Goal: Task Accomplishment & Management: Manage account settings

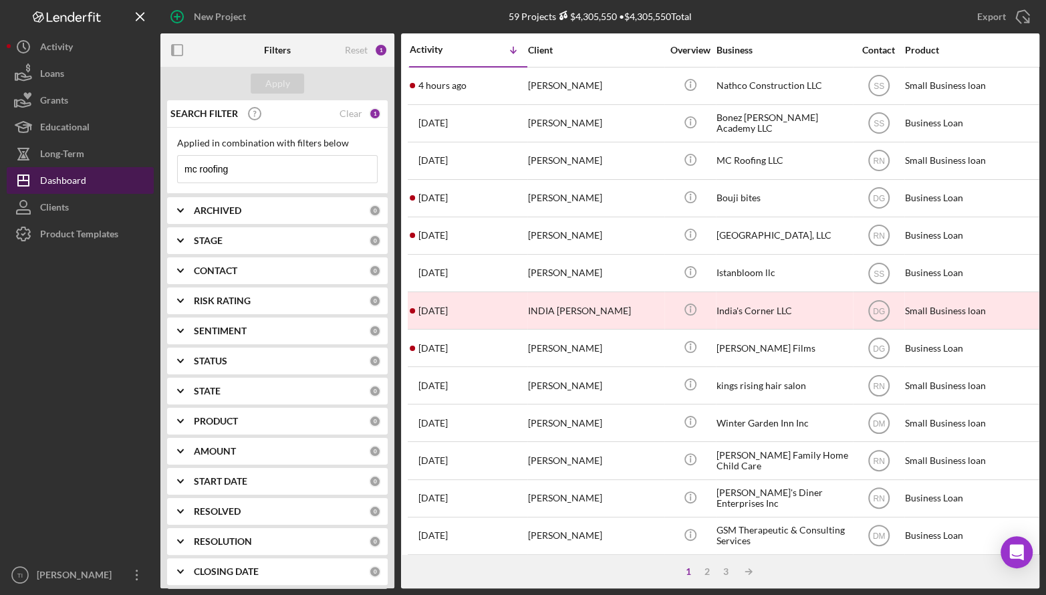
drag, startPoint x: 266, startPoint y: 170, endPoint x: 125, endPoint y: 170, distance: 141.1
click at [118, 168] on div "New Project 59 Projects $4,305,550 • $4,305,550 Total mc roofing Export Icon/Ex…" at bounding box center [523, 294] width 1033 height 588
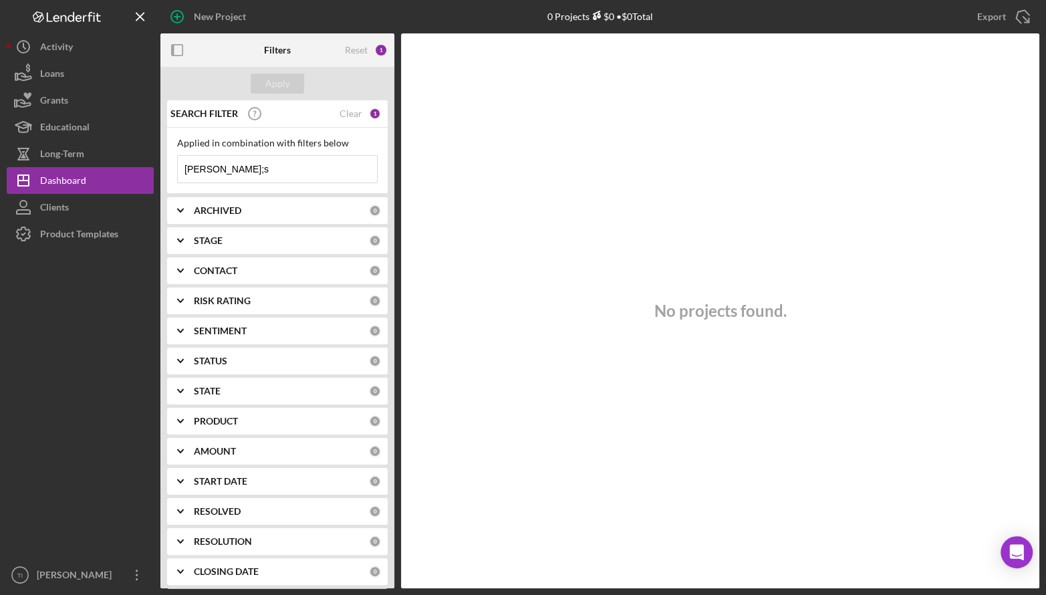
click at [237, 170] on input "[PERSON_NAME];s" at bounding box center [277, 169] width 199 height 27
click at [231, 169] on input "ida's" at bounding box center [277, 169] width 199 height 27
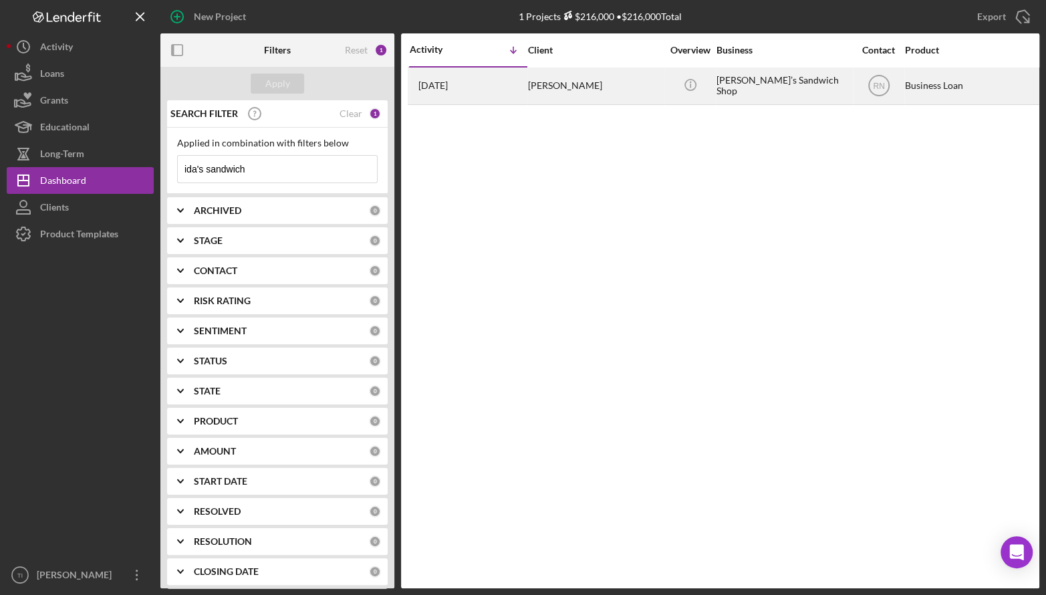
type input "ida's sandwich"
click at [572, 85] on div "[PERSON_NAME]" at bounding box center [595, 85] width 134 height 35
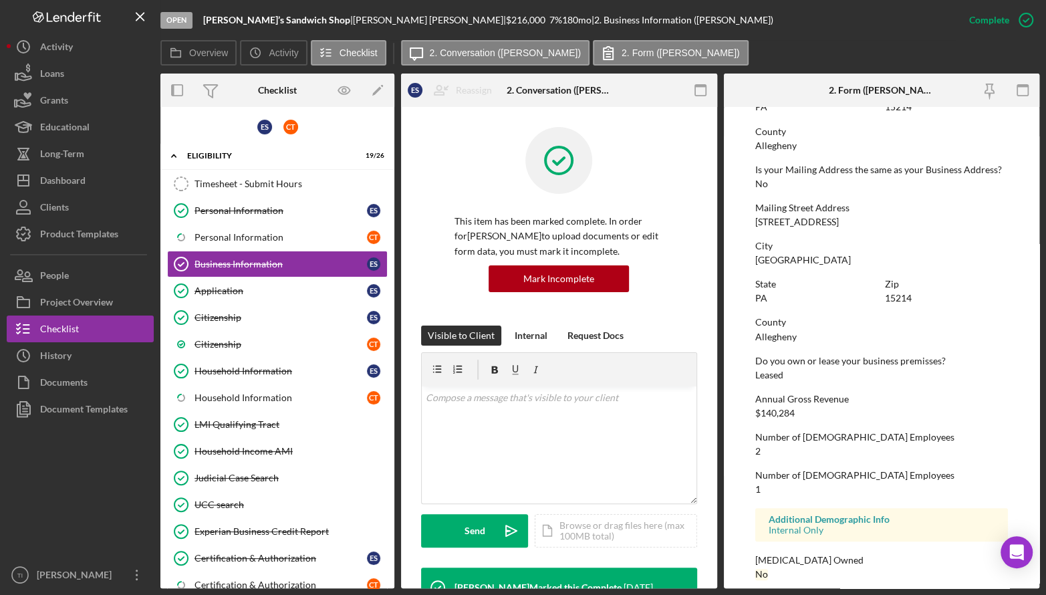
scroll to position [832, 0]
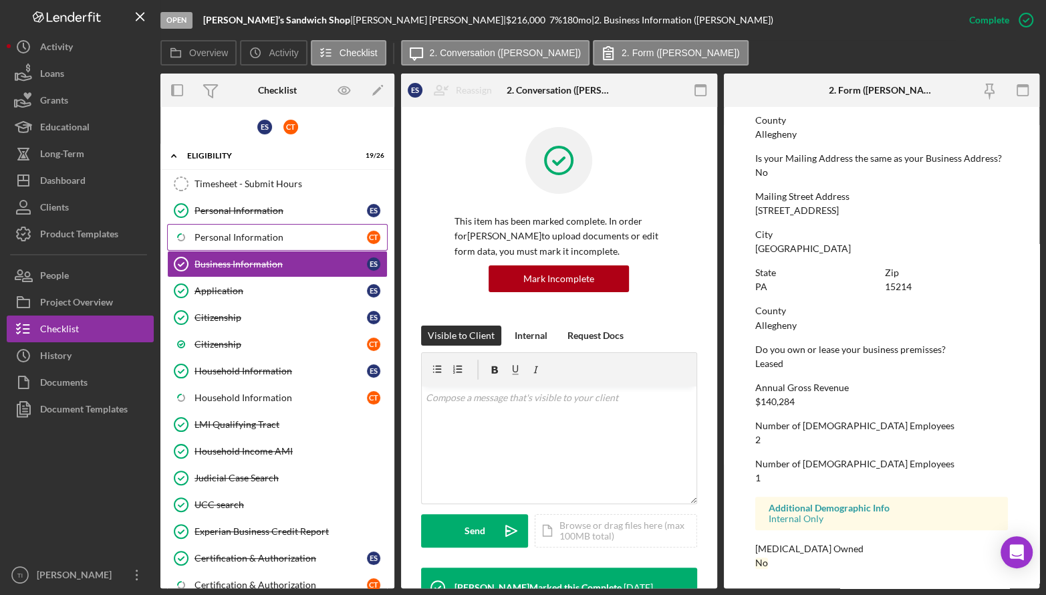
click at [239, 230] on link "Icon/Checklist Item Sub Partial Personal Information C T" at bounding box center [277, 237] width 221 height 27
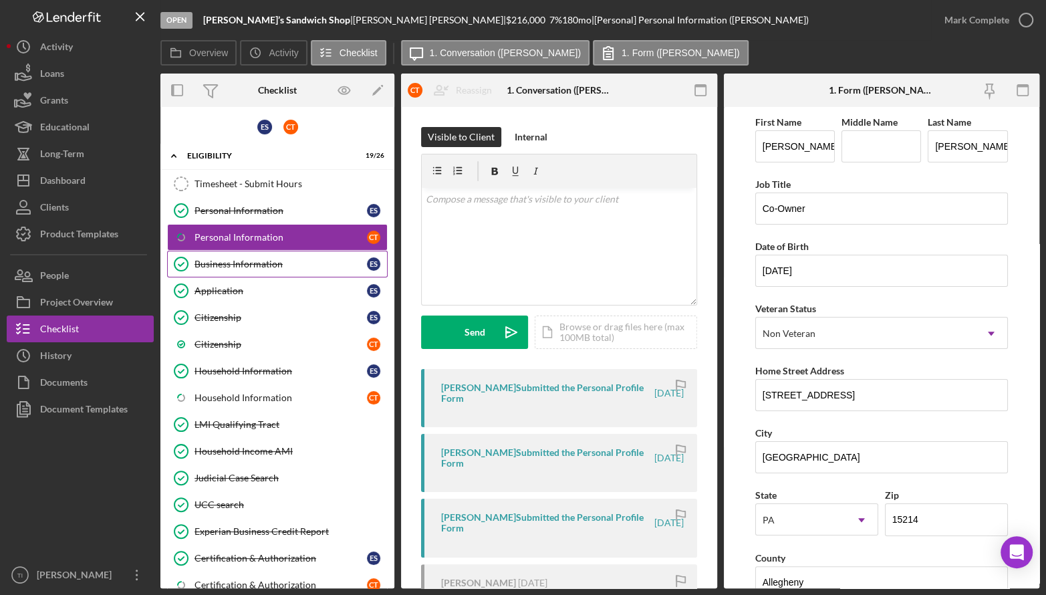
click at [229, 264] on div "Business Information" at bounding box center [281, 264] width 172 height 11
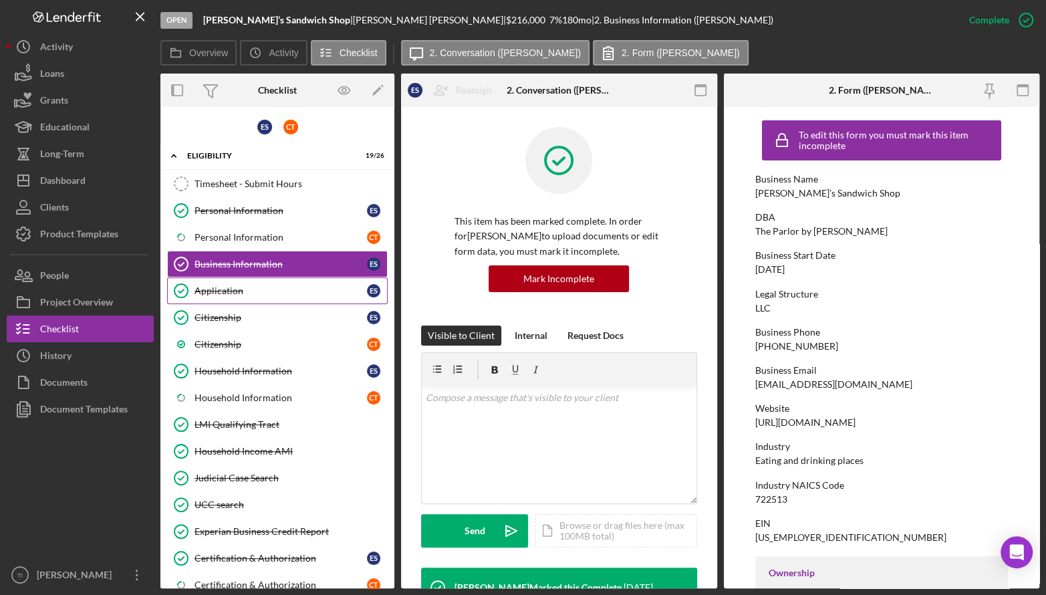
click at [233, 285] on div "Application" at bounding box center [281, 290] width 172 height 11
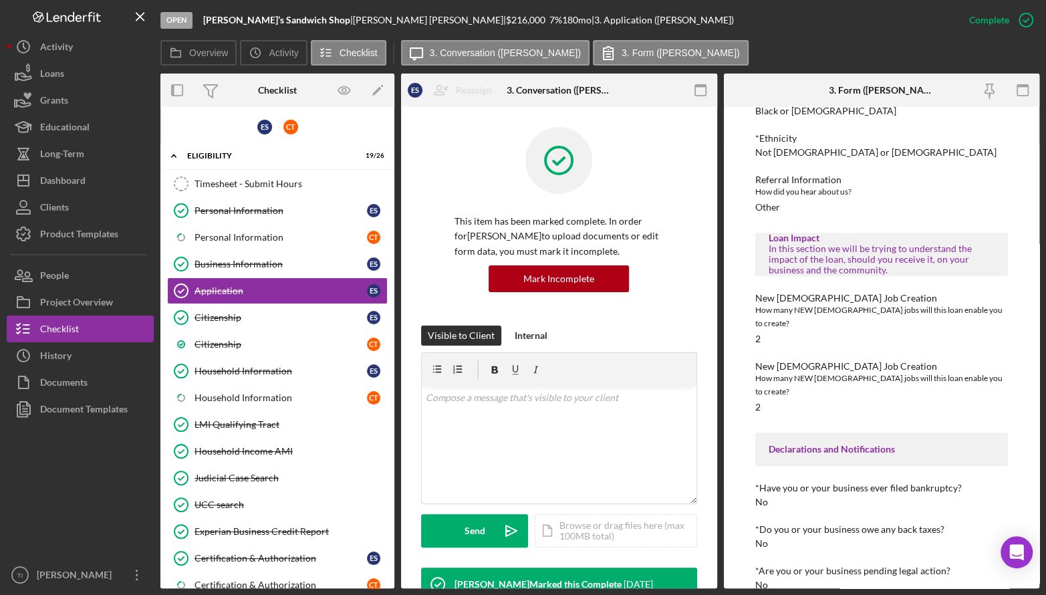
scroll to position [1019, 0]
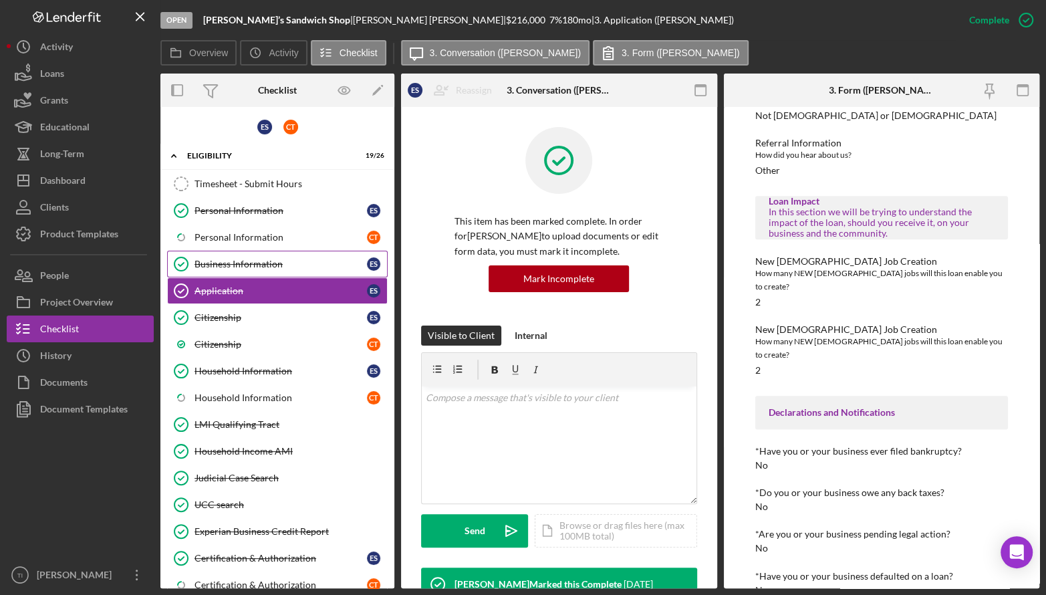
click at [225, 273] on link "Business Information Business Information E S" at bounding box center [277, 264] width 221 height 27
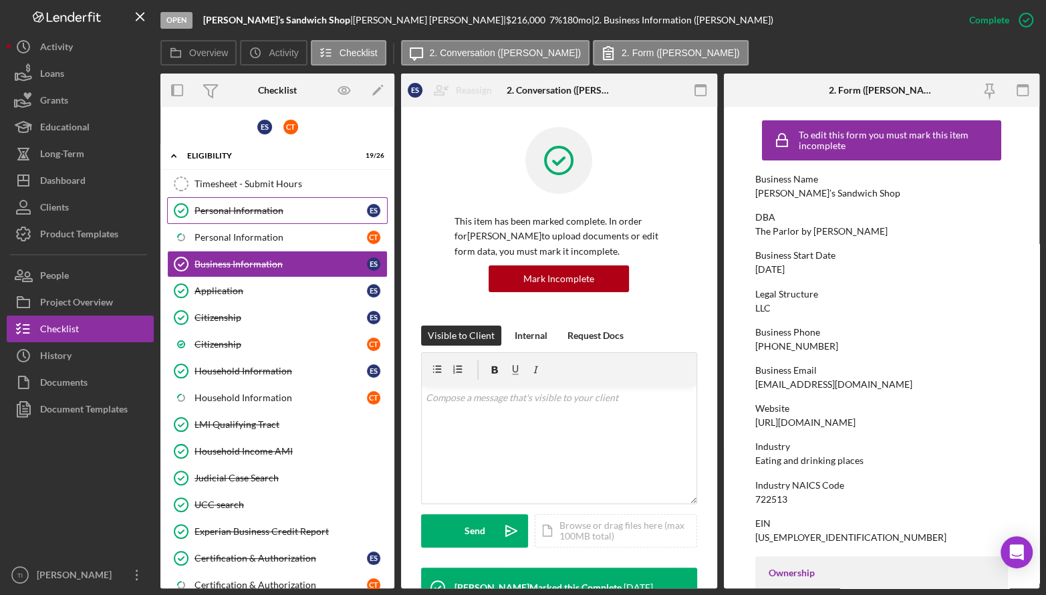
click at [238, 207] on div "Personal Information" at bounding box center [281, 210] width 172 height 11
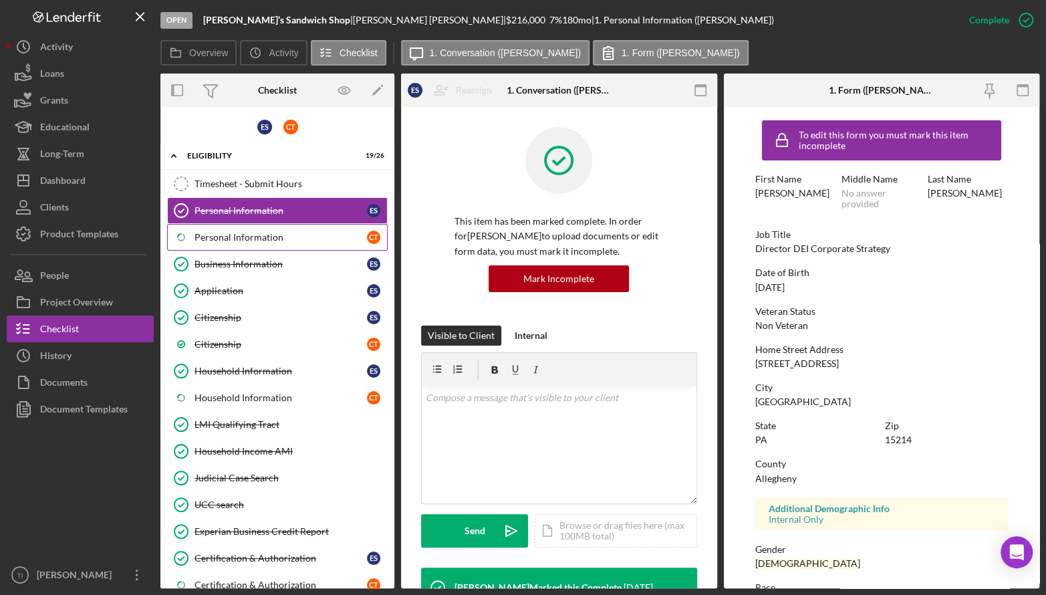
click at [243, 233] on div "Personal Information" at bounding box center [281, 237] width 172 height 11
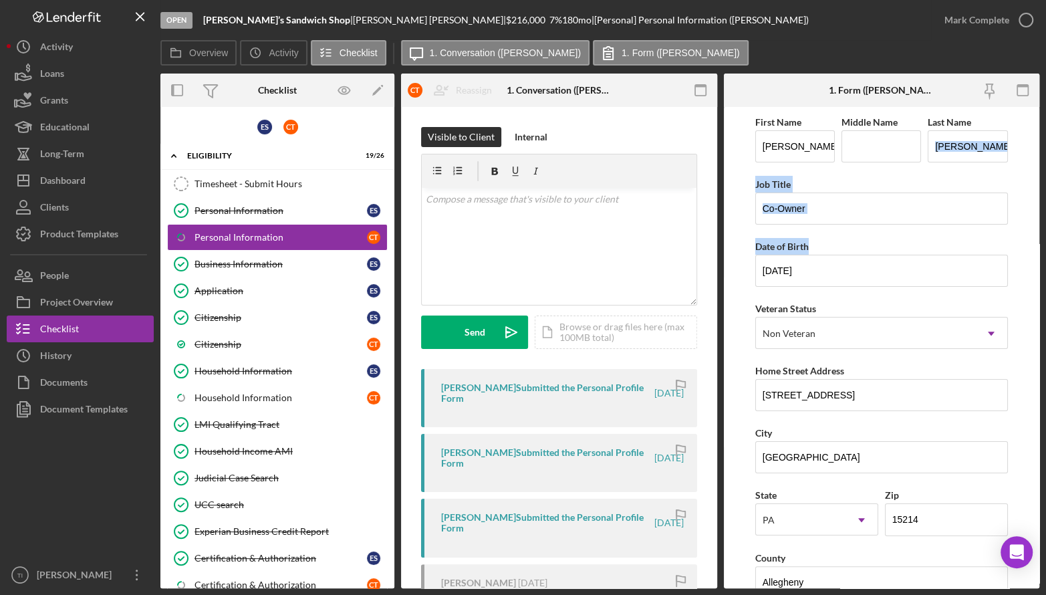
drag, startPoint x: 1040, startPoint y: 173, endPoint x: 1039, endPoint y: 231, distance: 58.2
click at [1039, 231] on div "Open [PERSON_NAME]’s Sandwich Shop | [PERSON_NAME] | $216,000 $216,000 7 % 180 …" at bounding box center [523, 297] width 1046 height 595
click at [1005, 221] on form "First Name [PERSON_NAME] Middle Name Last Name [PERSON_NAME] Title Co-Owner Dat…" at bounding box center [882, 347] width 316 height 481
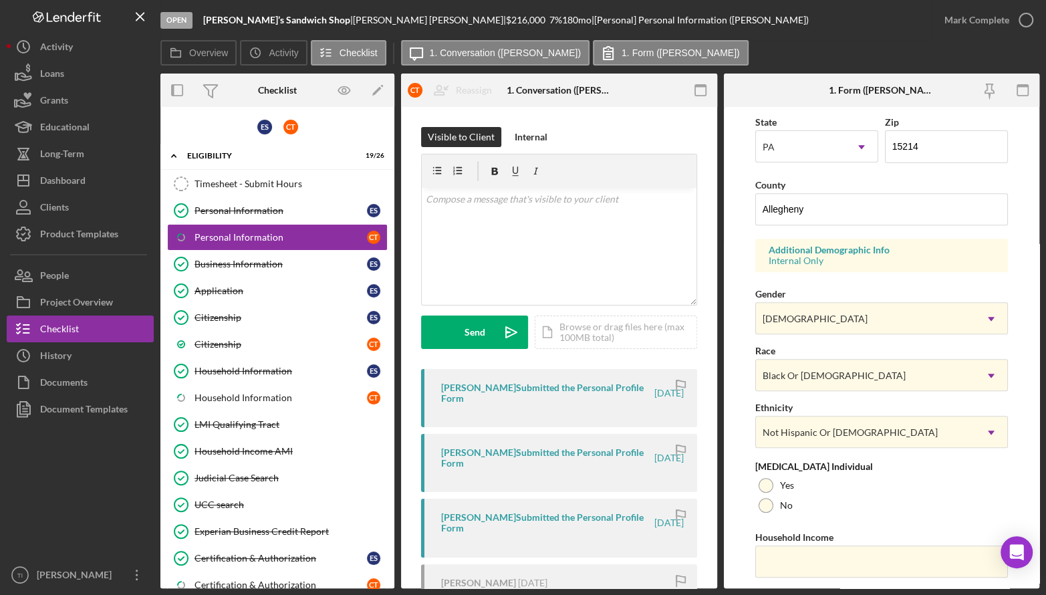
scroll to position [410, 0]
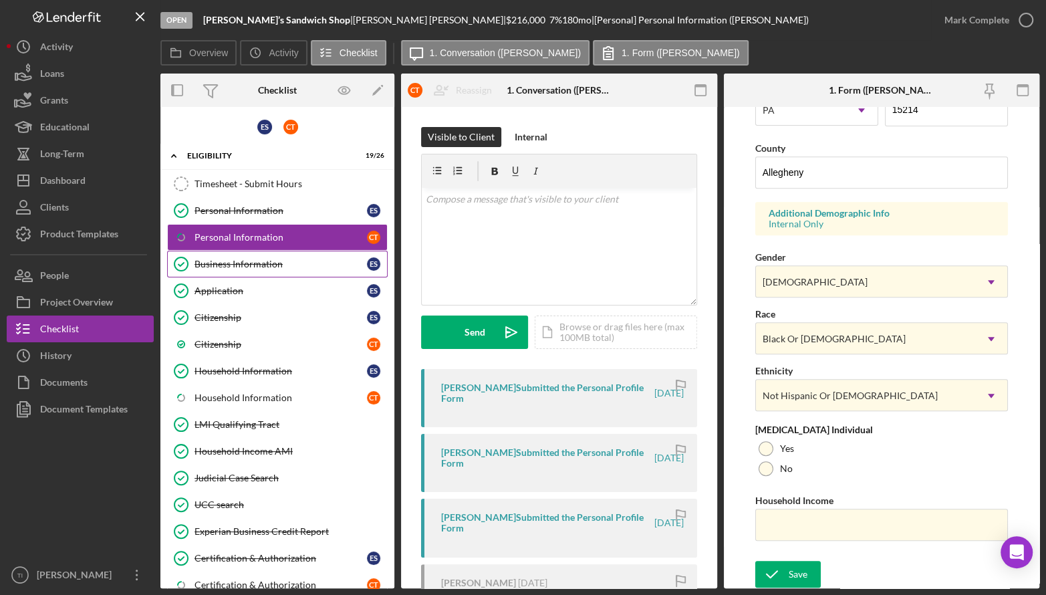
click at [261, 270] on link "Business Information Business Information E S" at bounding box center [277, 264] width 221 height 27
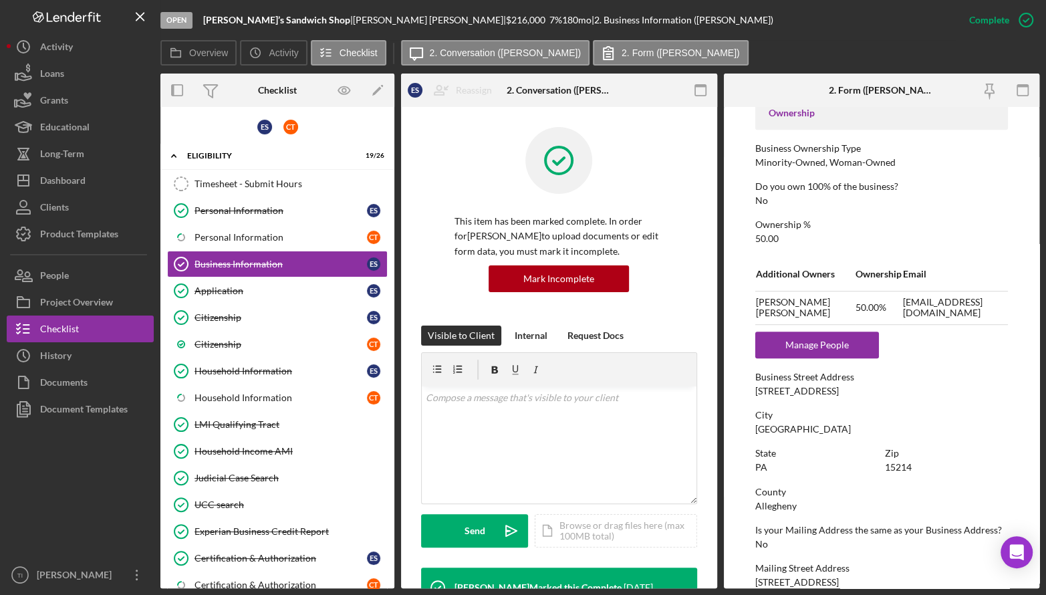
scroll to position [463, 0]
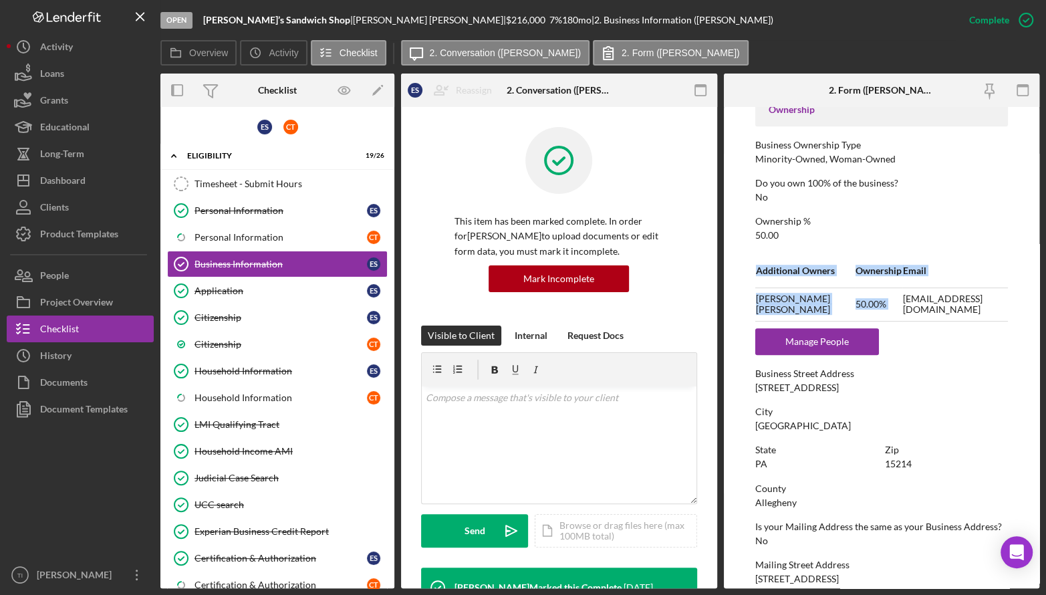
drag, startPoint x: 886, startPoint y: 304, endPoint x: 1007, endPoint y: 302, distance: 121.0
click at [1007, 302] on form "To edit this form you must mark this item incomplete Business Name [PERSON_NAME…" at bounding box center [882, 347] width 316 height 481
copy table "Additional Owners Ownership Email [PERSON_NAME] 50.00%"
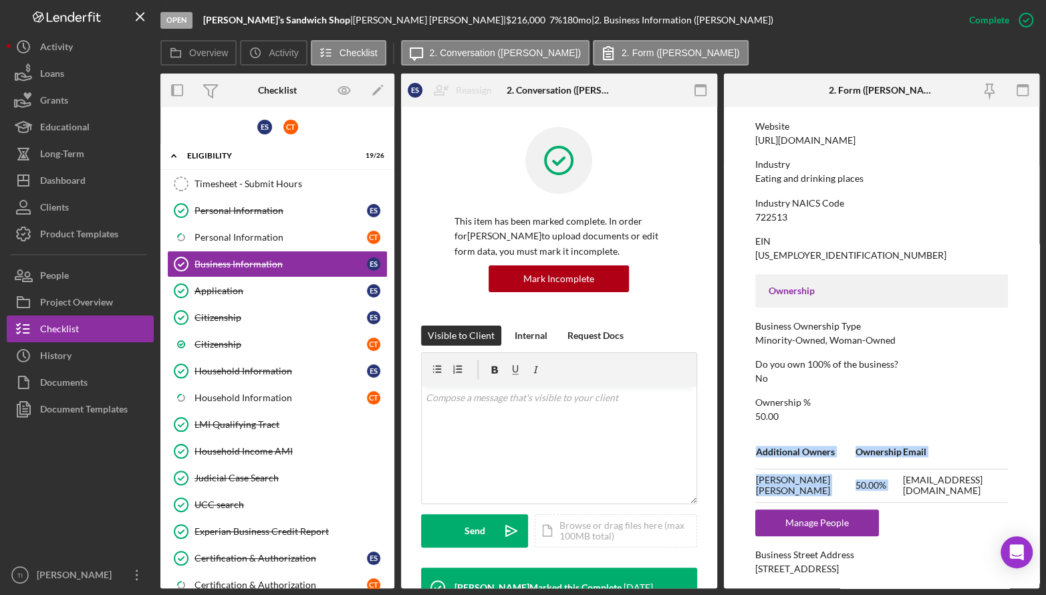
scroll to position [287, 0]
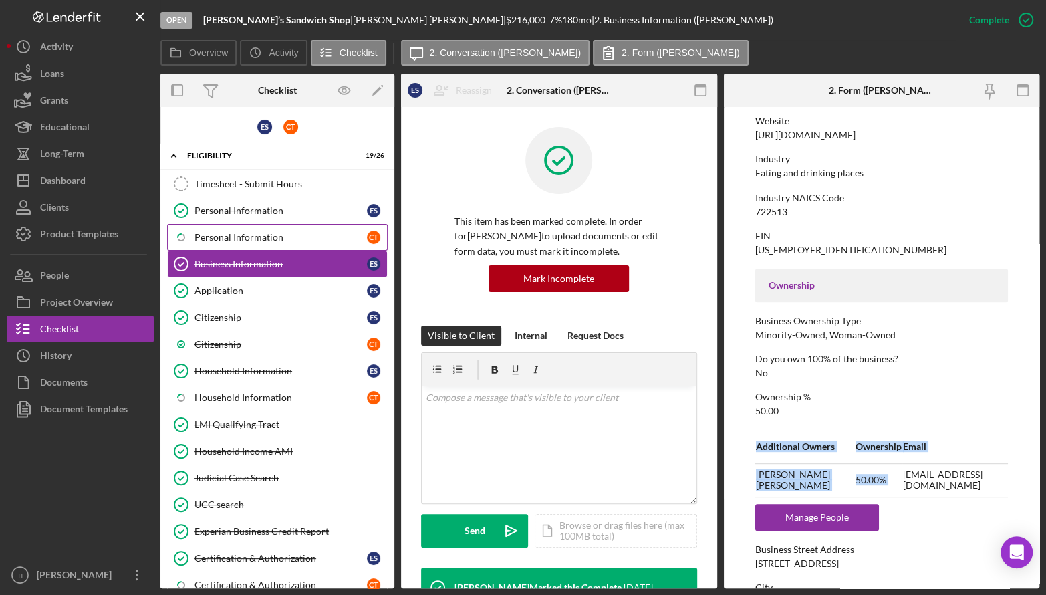
click at [279, 233] on div "Personal Information" at bounding box center [281, 237] width 172 height 11
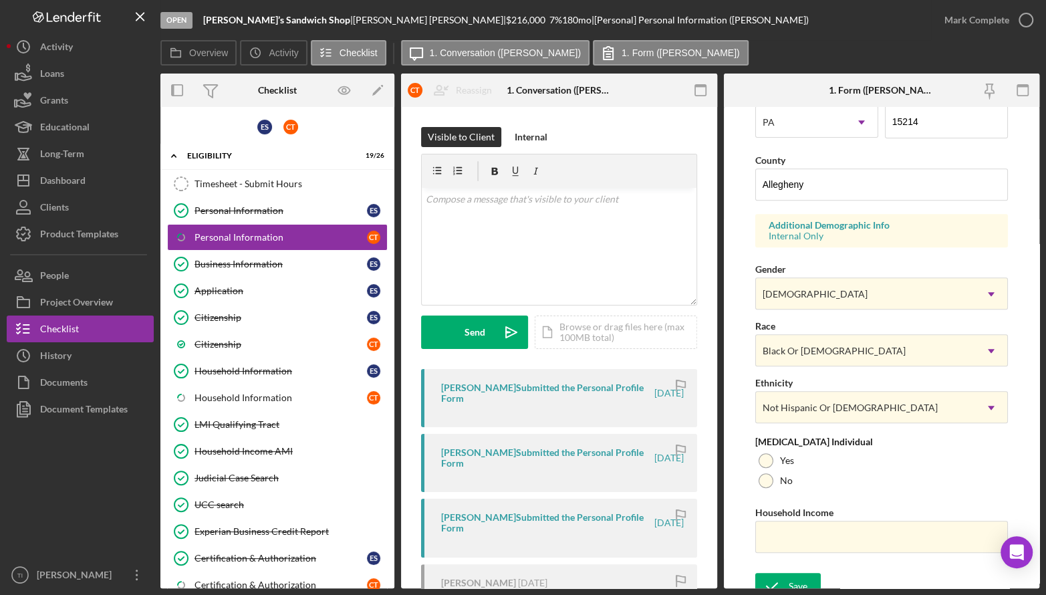
scroll to position [410, 0]
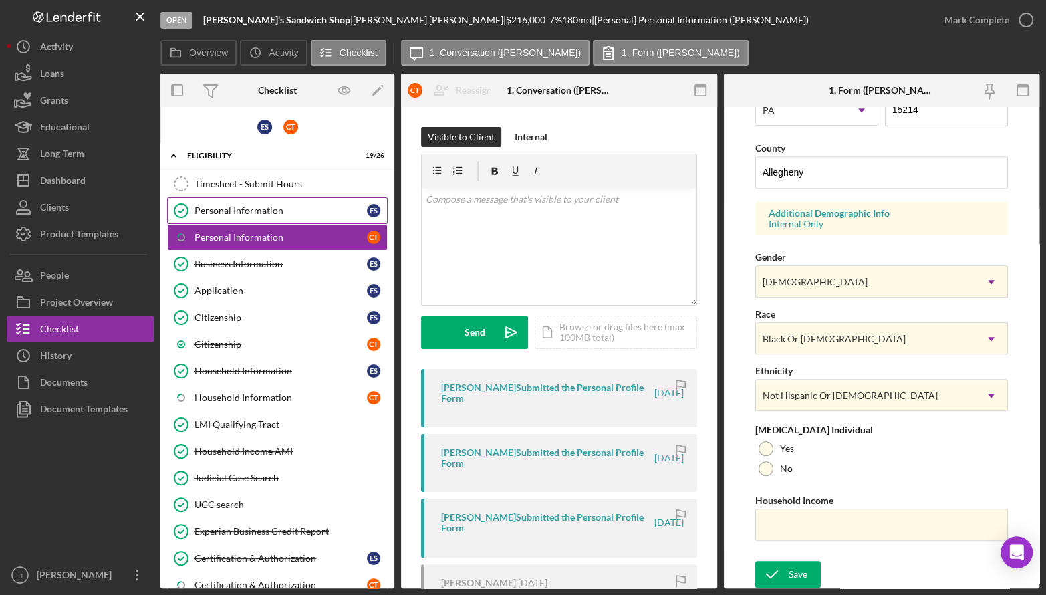
click at [213, 215] on div "Personal Information" at bounding box center [281, 210] width 172 height 11
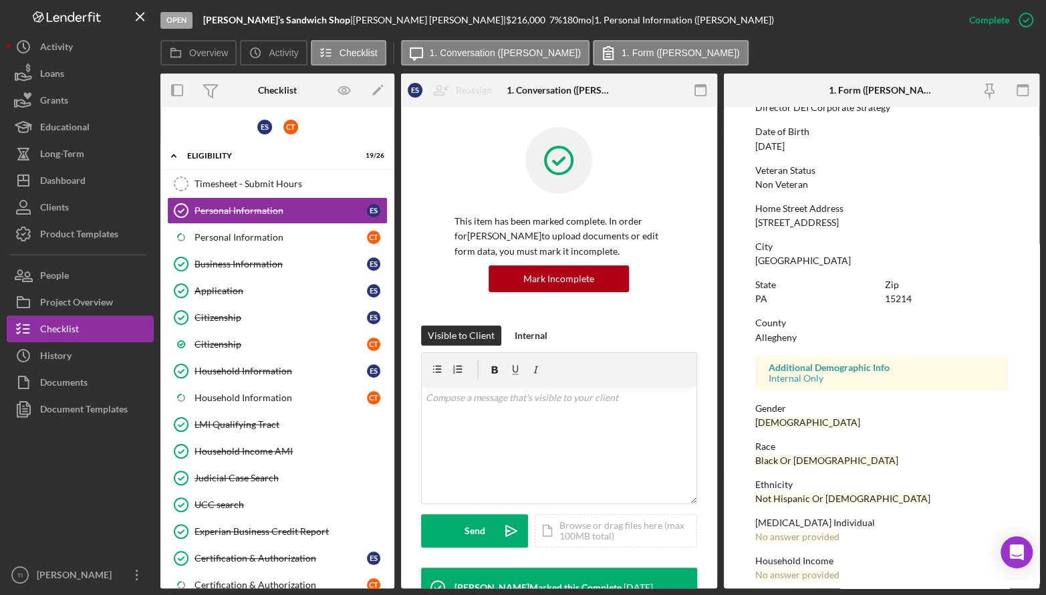
scroll to position [152, 0]
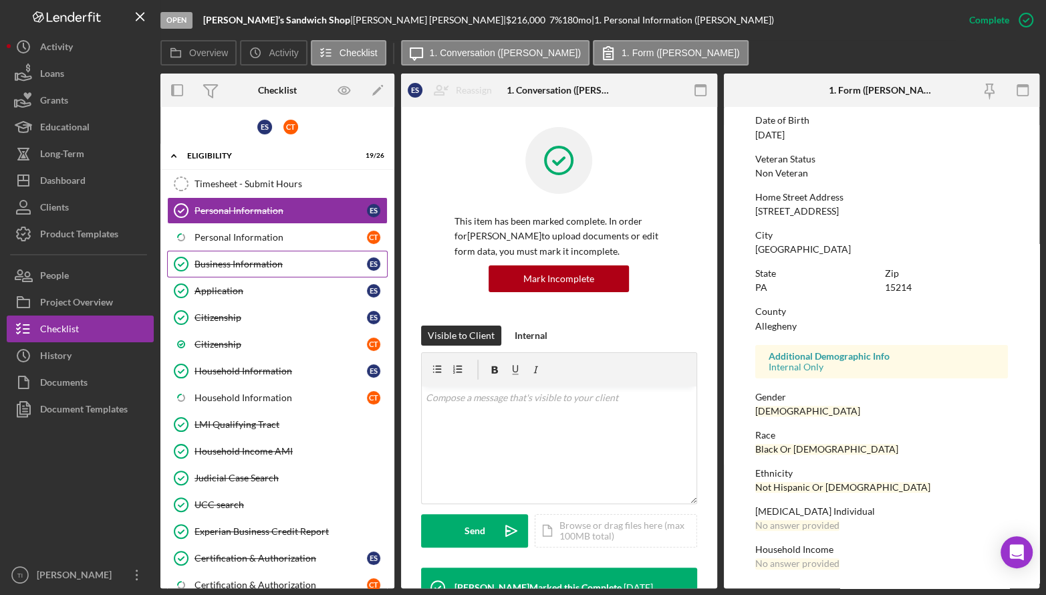
click at [221, 267] on div "Business Information" at bounding box center [281, 264] width 172 height 11
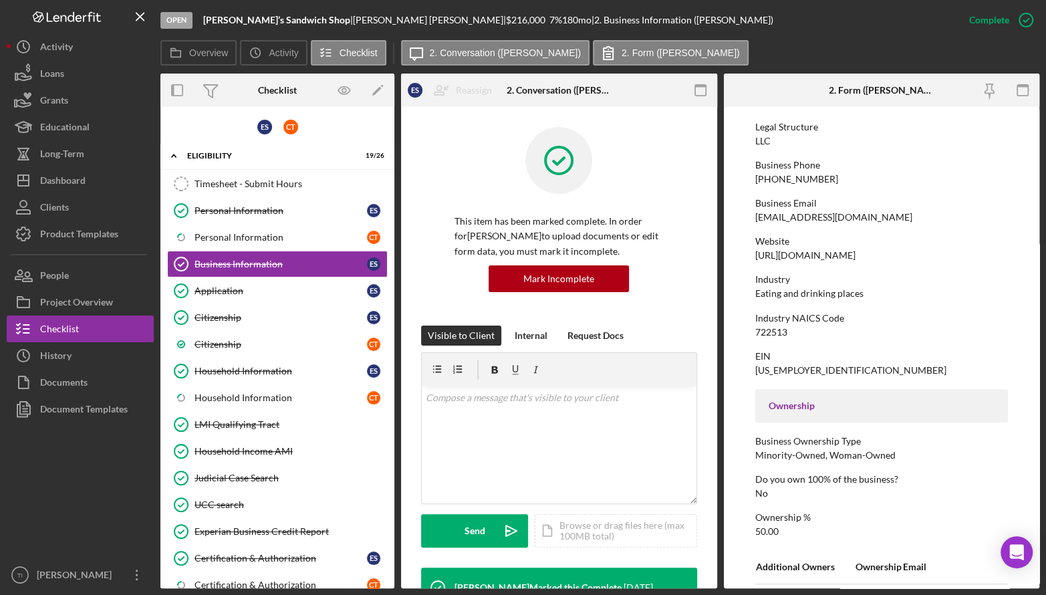
scroll to position [157, 0]
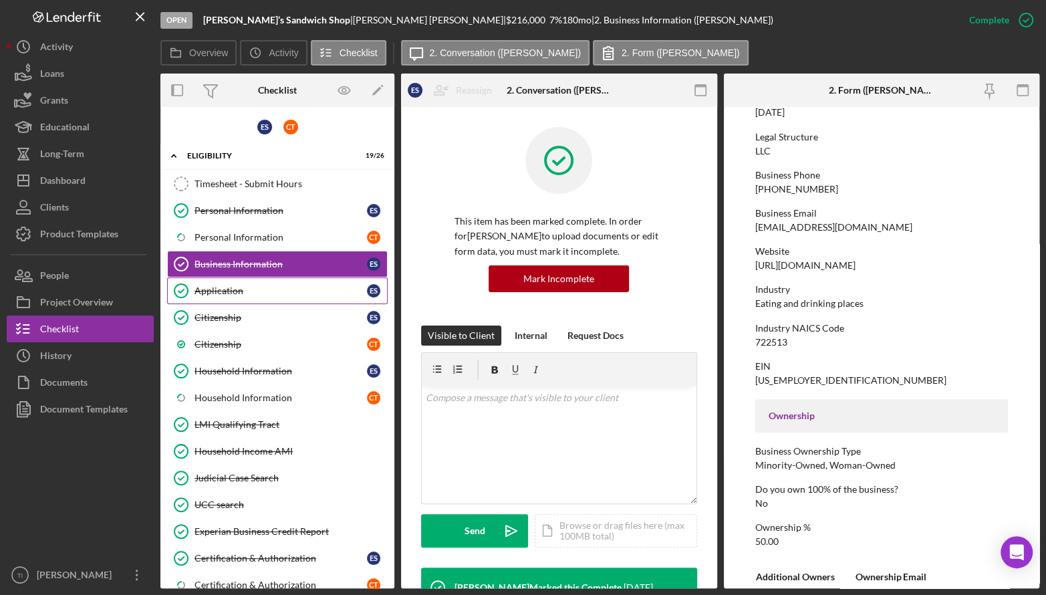
click at [209, 283] on link "Application Application E S" at bounding box center [277, 290] width 221 height 27
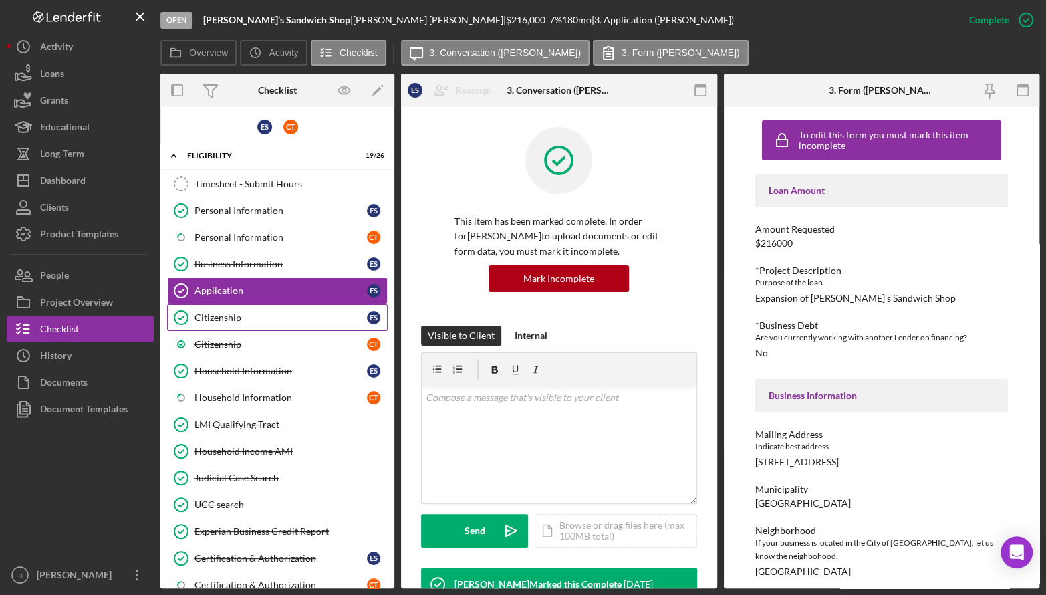
click at [228, 320] on div "Citizenship" at bounding box center [281, 317] width 172 height 11
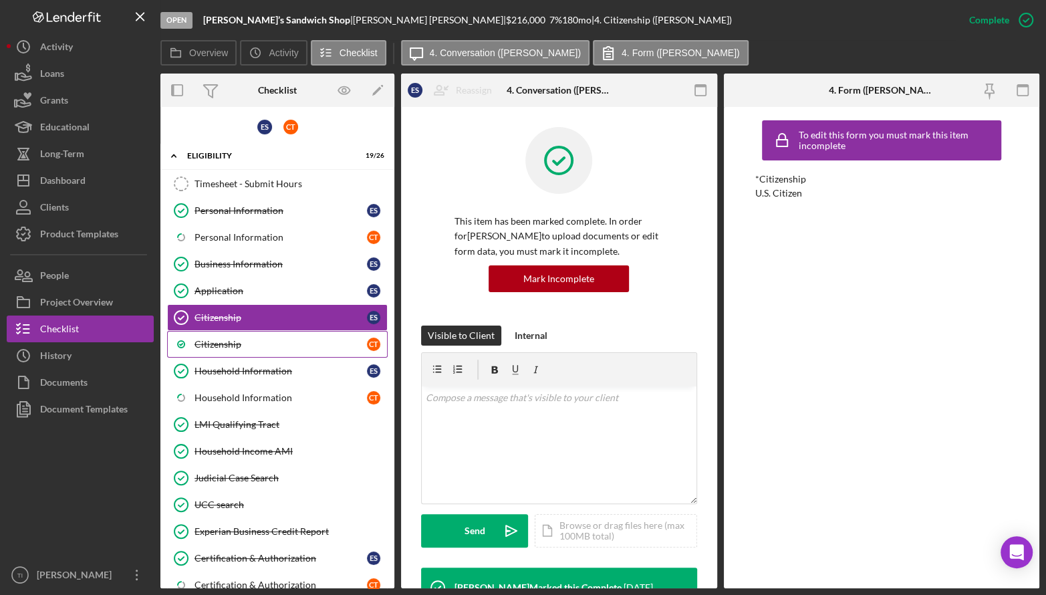
click at [244, 346] on div "Citizenship" at bounding box center [281, 344] width 172 height 11
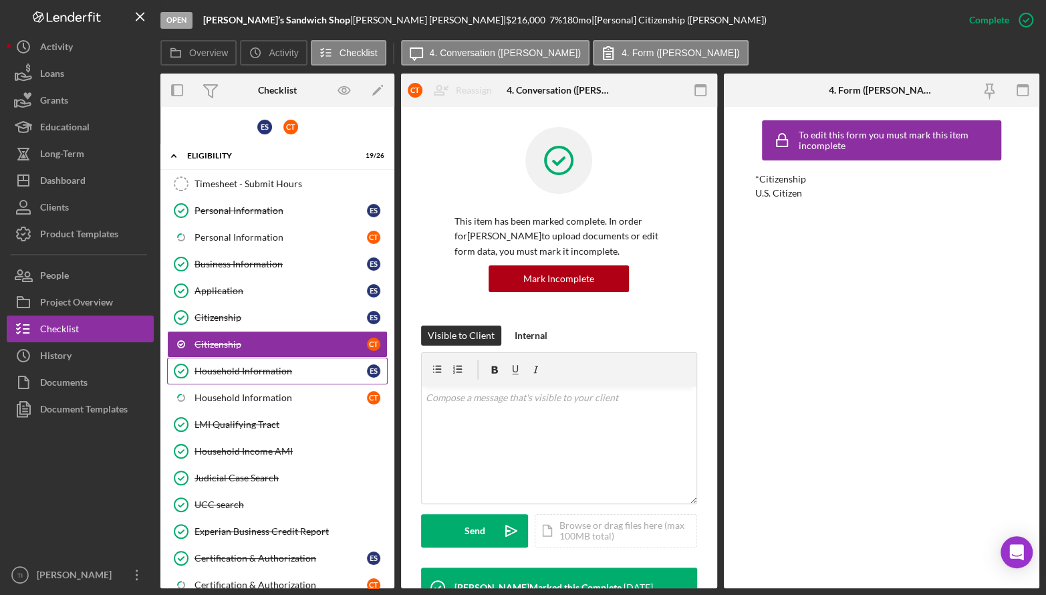
click at [252, 367] on div "Household Information" at bounding box center [281, 371] width 172 height 11
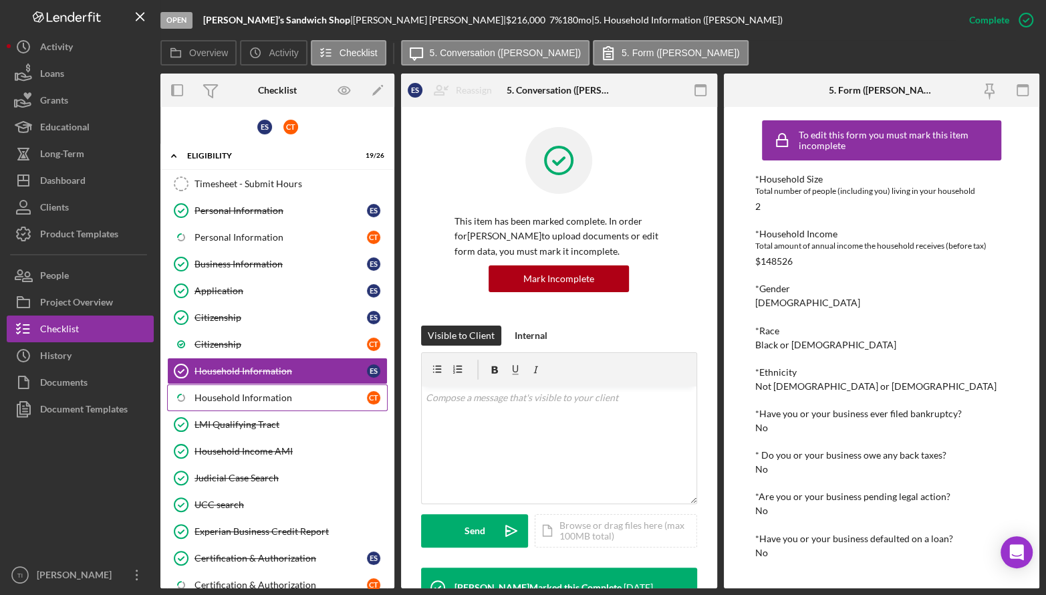
click at [239, 399] on div "Household Information" at bounding box center [281, 397] width 172 height 11
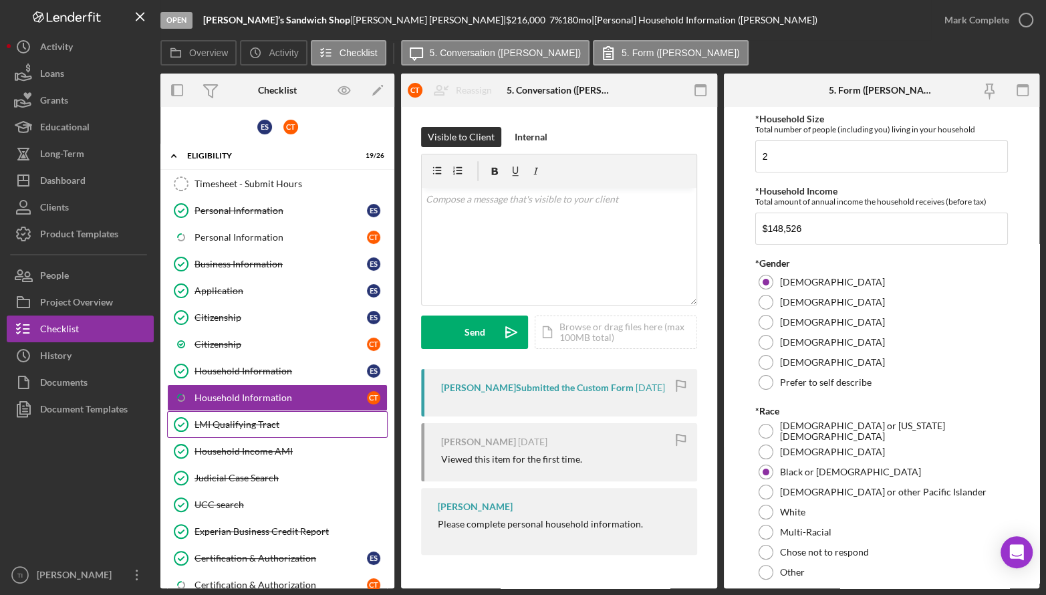
click at [262, 424] on div "LMI Qualifying Tract" at bounding box center [291, 424] width 193 height 11
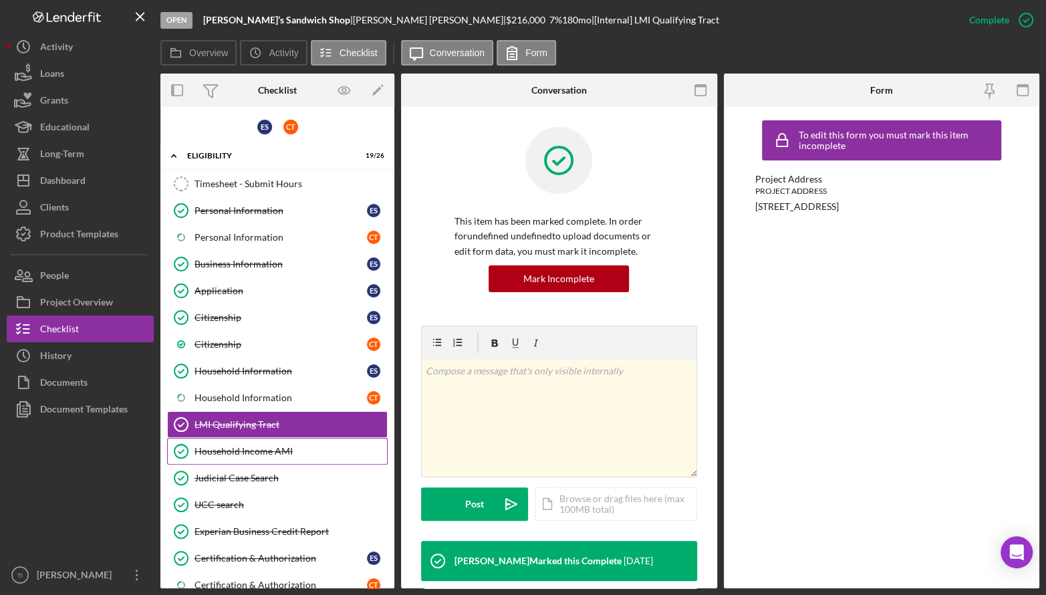
click at [247, 455] on link "Household Income AMI Household Income AMI" at bounding box center [277, 451] width 221 height 27
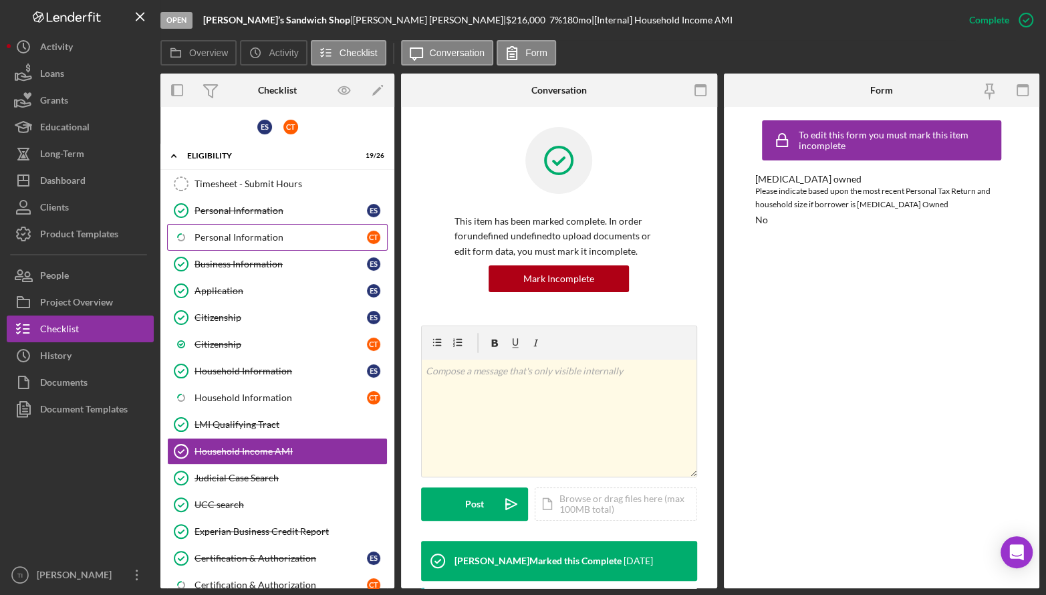
click at [245, 232] on div "Personal Information" at bounding box center [281, 237] width 172 height 11
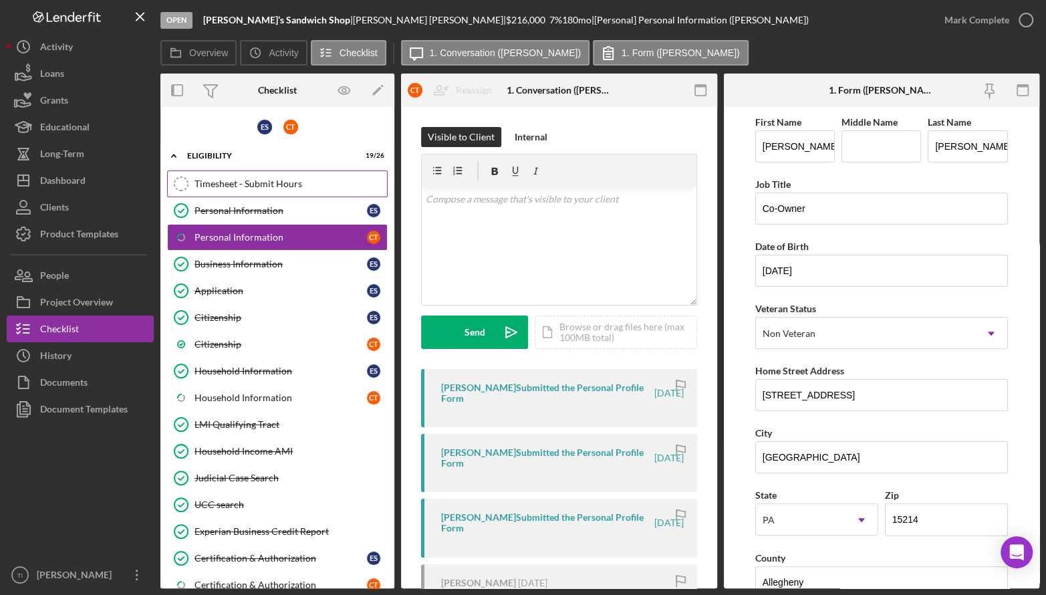
click at [263, 183] on div "Timesheet - Submit Hours" at bounding box center [291, 184] width 193 height 11
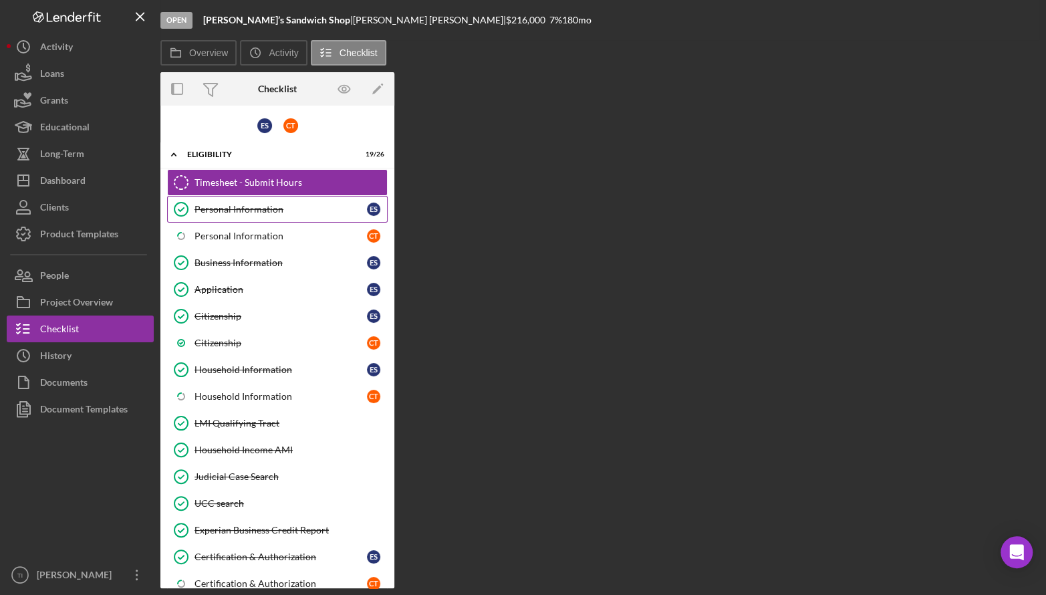
click at [253, 206] on div "Personal Information" at bounding box center [281, 209] width 172 height 11
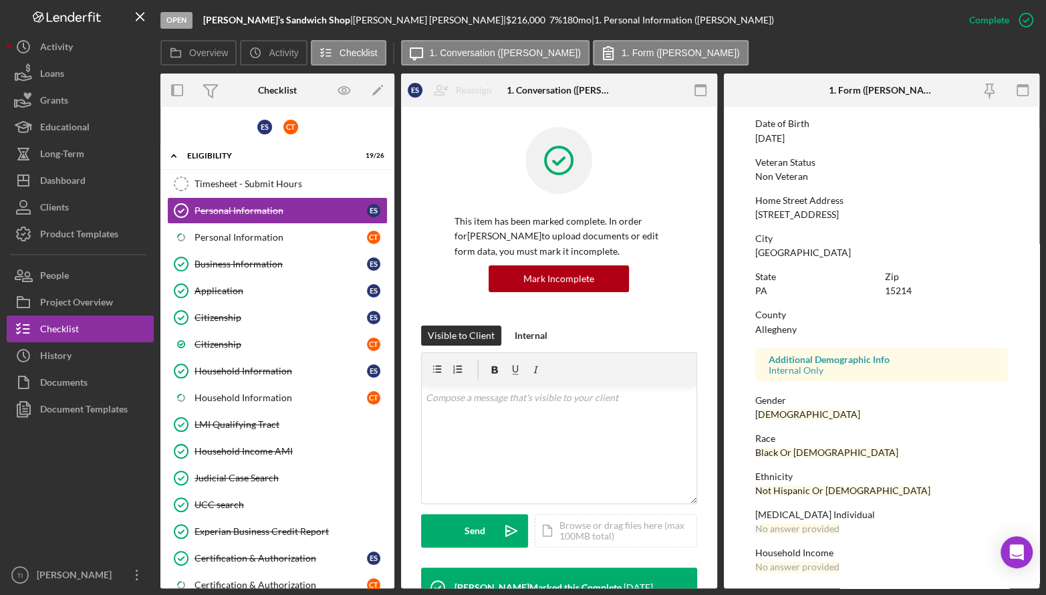
scroll to position [152, 0]
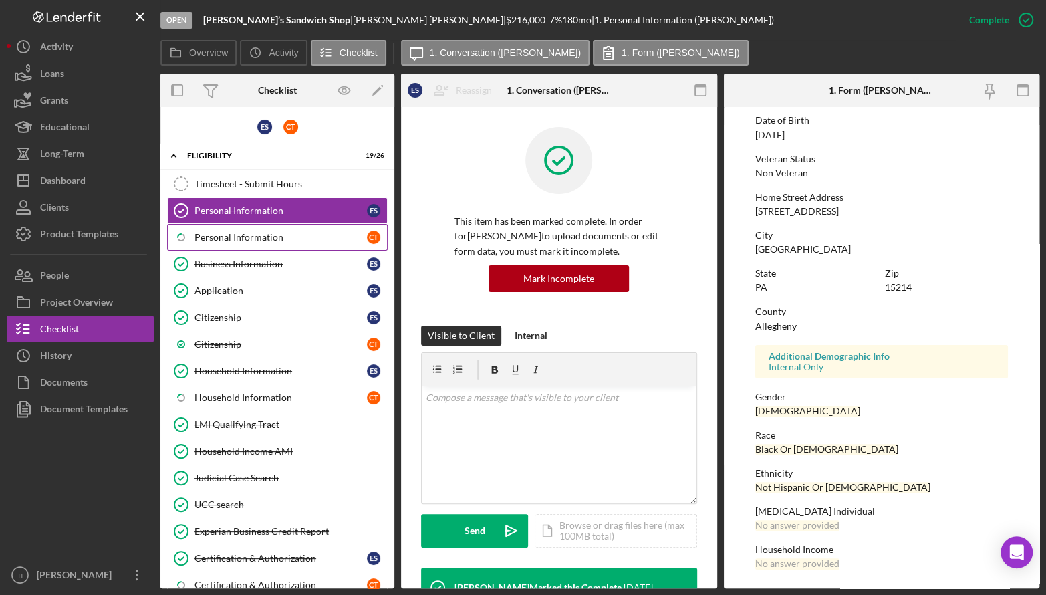
click at [274, 234] on div "Personal Information" at bounding box center [281, 237] width 172 height 11
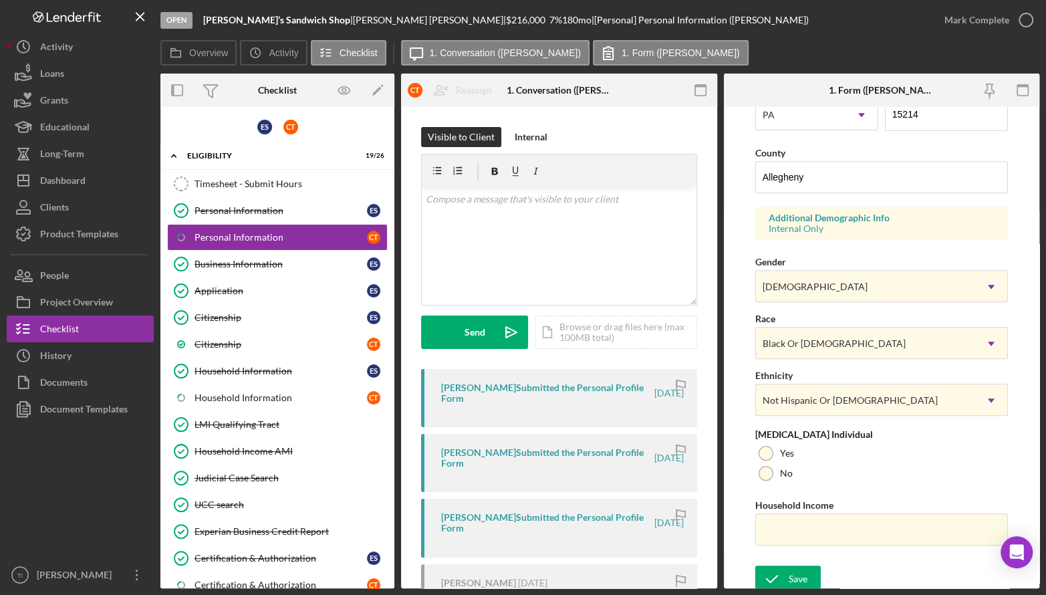
scroll to position [410, 0]
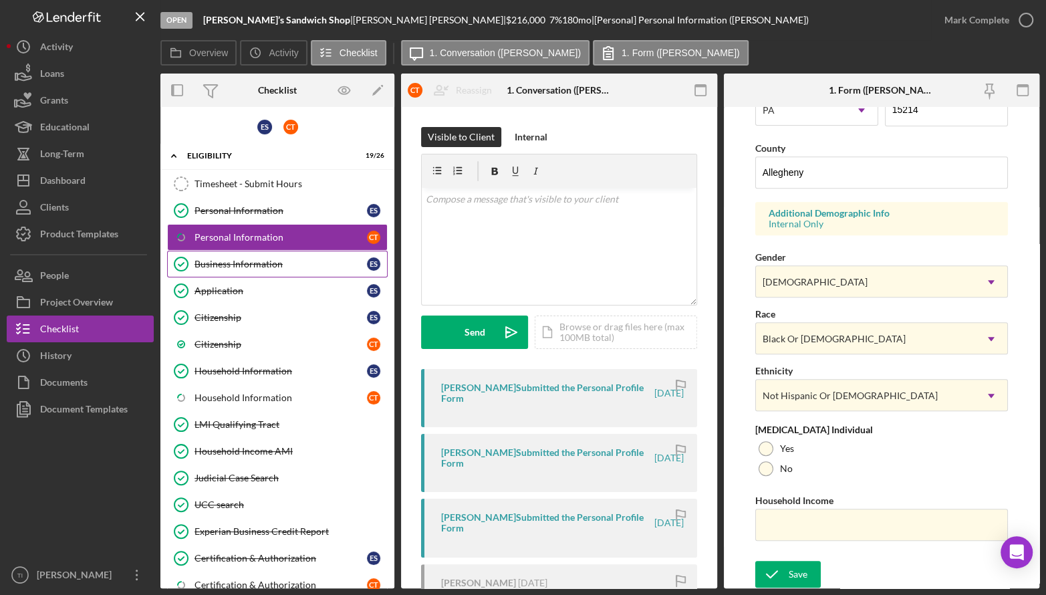
click at [262, 261] on div "Business Information" at bounding box center [281, 264] width 172 height 11
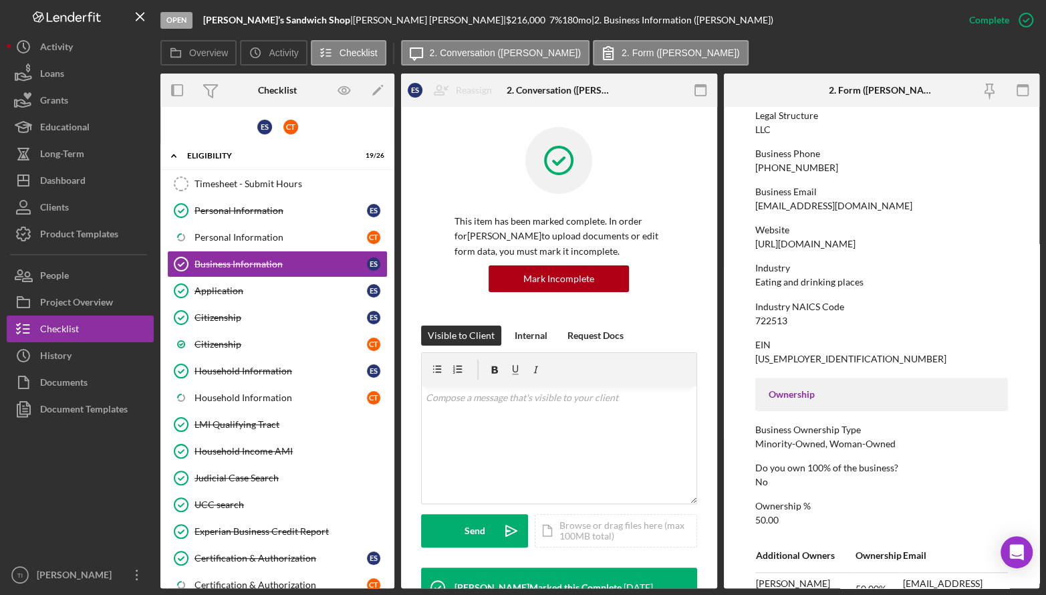
scroll to position [171, 0]
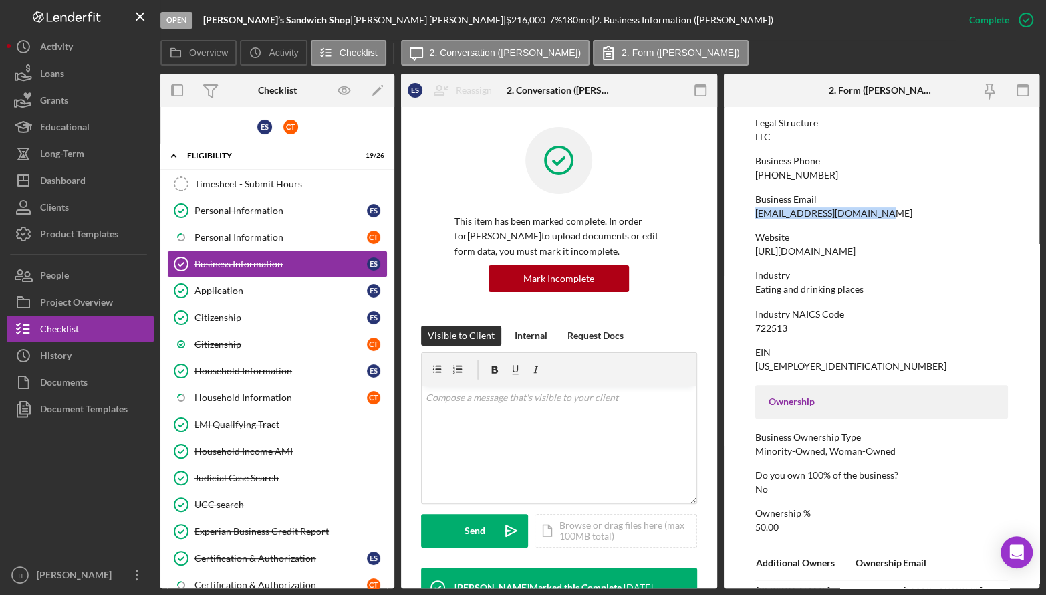
drag, startPoint x: 755, startPoint y: 213, endPoint x: 872, endPoint y: 210, distance: 117.0
click at [872, 210] on div "[EMAIL_ADDRESS][DOMAIN_NAME]" at bounding box center [833, 213] width 157 height 11
copy div "[EMAIL_ADDRESS][DOMAIN_NAME]"
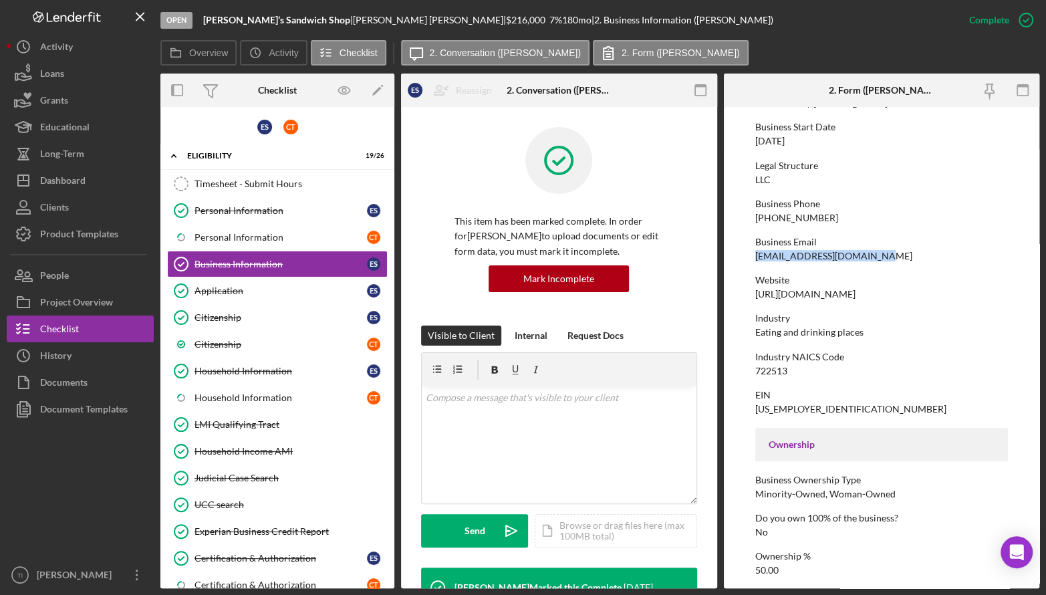
scroll to position [104, 0]
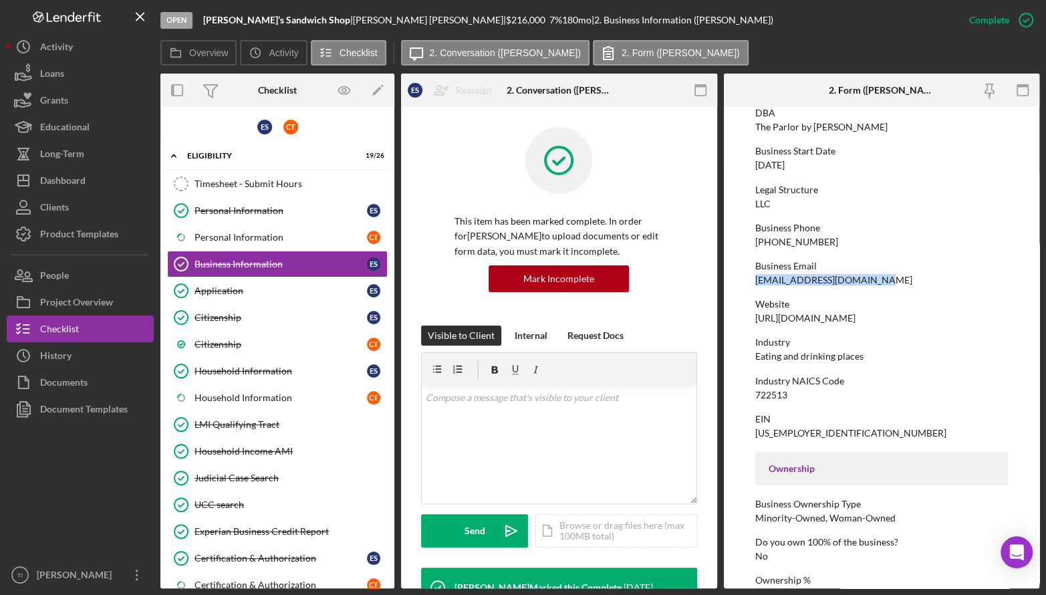
click at [816, 279] on div "[EMAIL_ADDRESS][DOMAIN_NAME]" at bounding box center [833, 280] width 157 height 11
click at [265, 225] on link "Icon/Checklist Item Sub Partial Personal Information C T" at bounding box center [277, 237] width 221 height 27
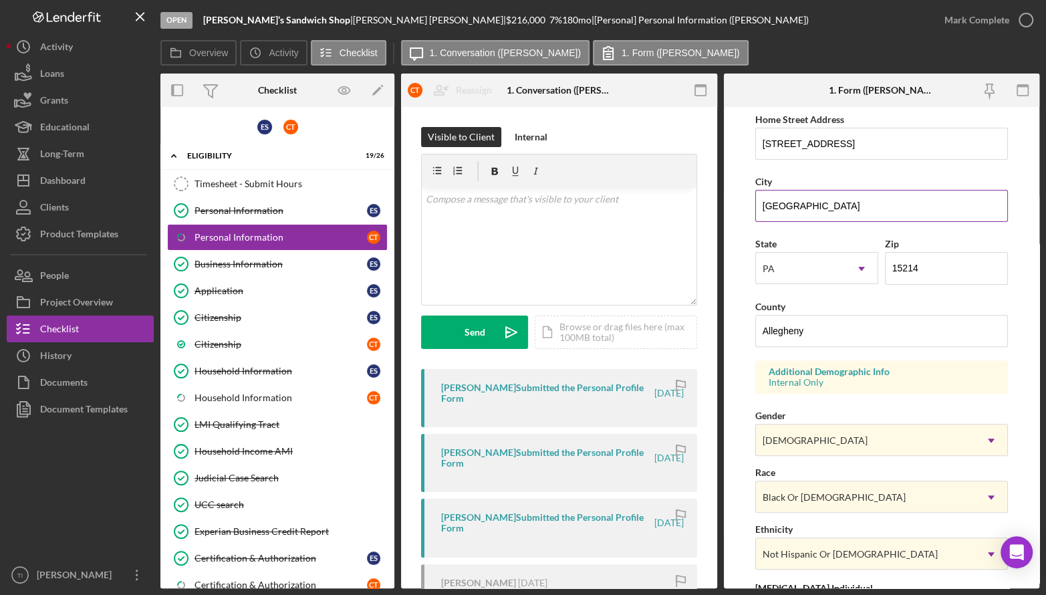
scroll to position [334, 0]
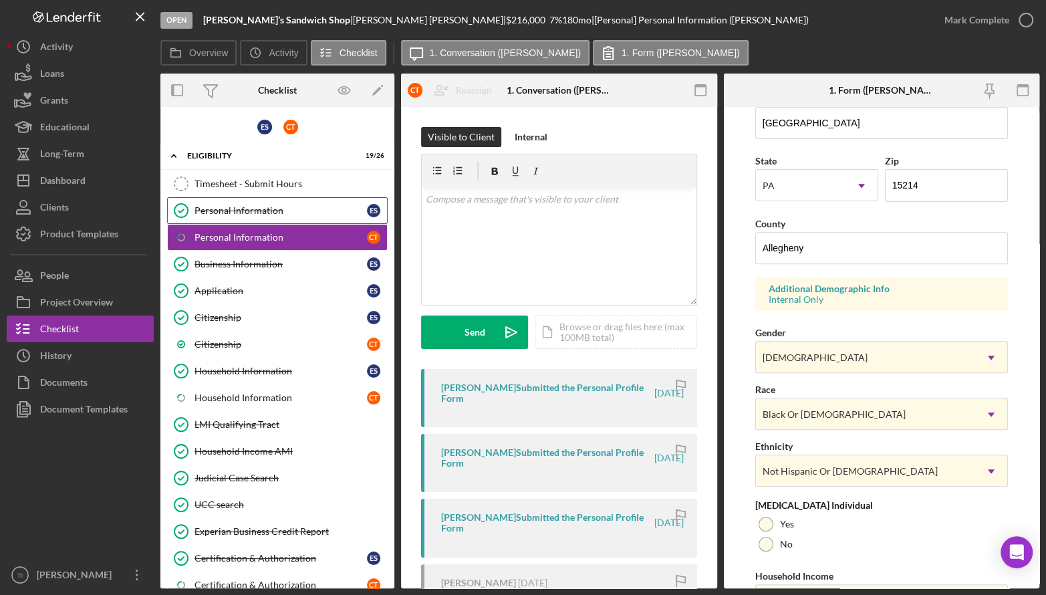
click at [260, 210] on div "Personal Information" at bounding box center [281, 210] width 172 height 11
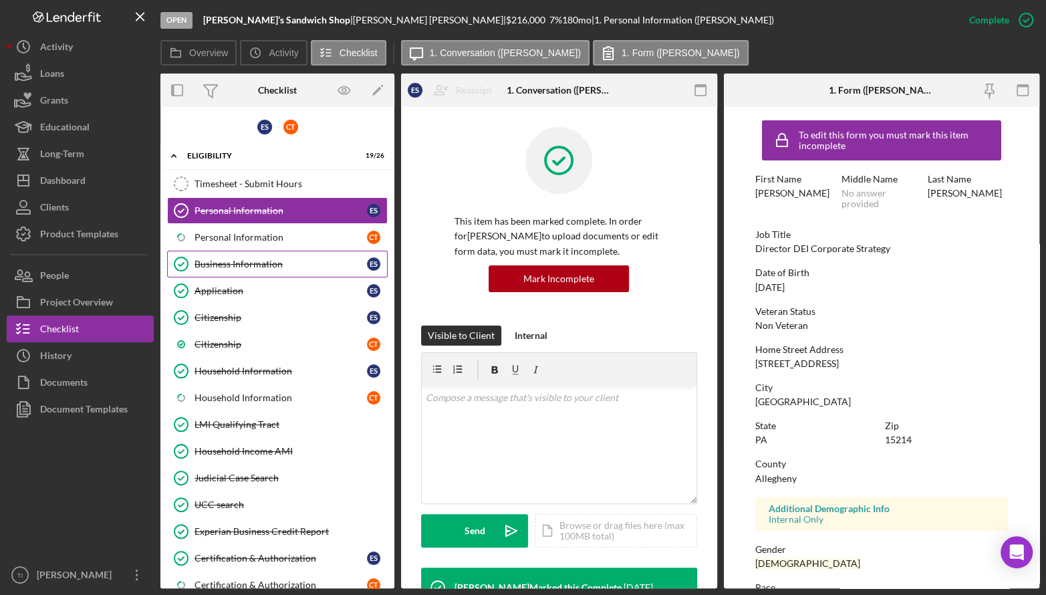
click at [243, 253] on link "Business Information Business Information E S" at bounding box center [277, 264] width 221 height 27
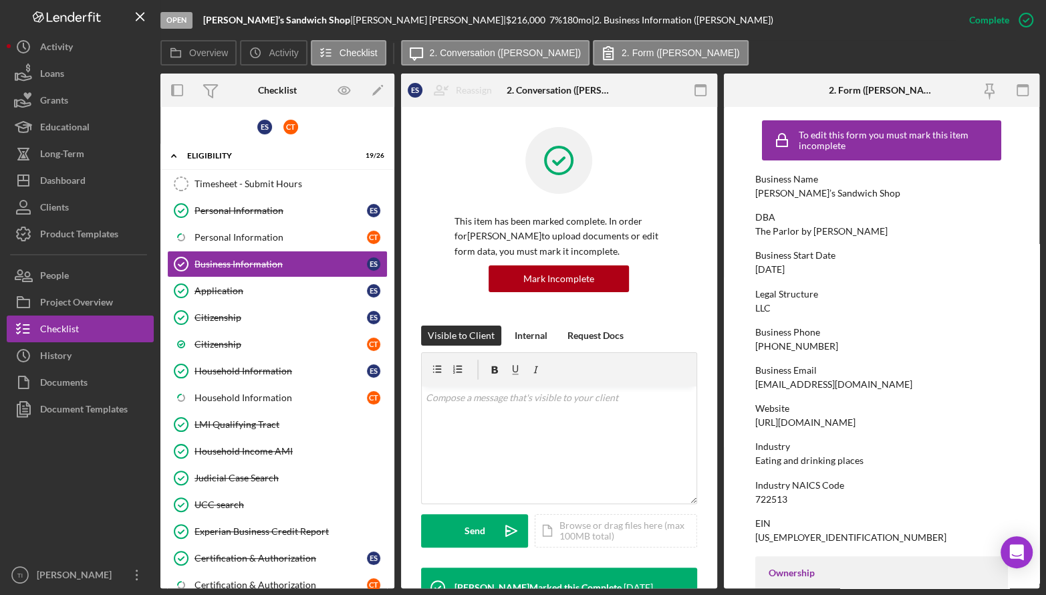
scroll to position [67, 0]
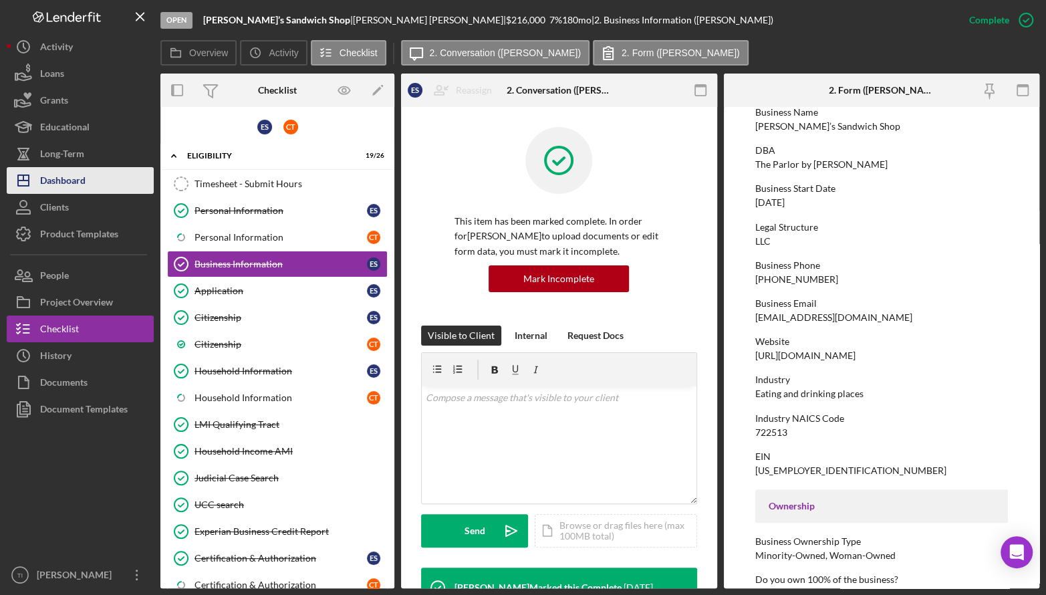
click at [67, 181] on div "Dashboard" at bounding box center [62, 182] width 45 height 30
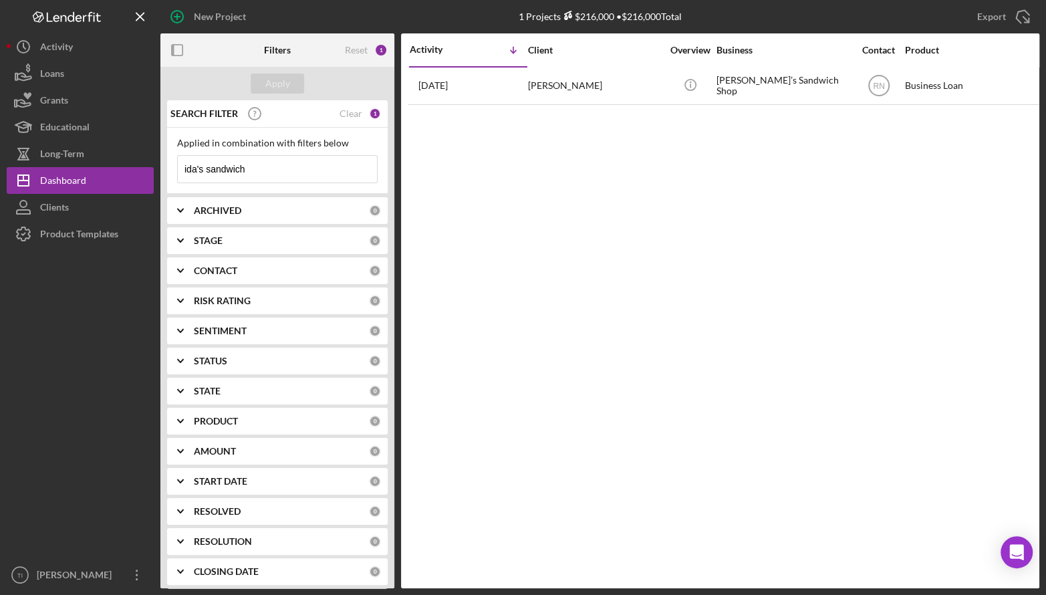
click at [286, 165] on input "ida's sandwich" at bounding box center [277, 169] width 199 height 27
drag, startPoint x: 286, startPoint y: 165, endPoint x: 162, endPoint y: 165, distance: 124.4
click at [162, 165] on div "SEARCH FILTER Clear 1 Applied in combination with filters below ida's sandwich …" at bounding box center [277, 344] width 234 height 488
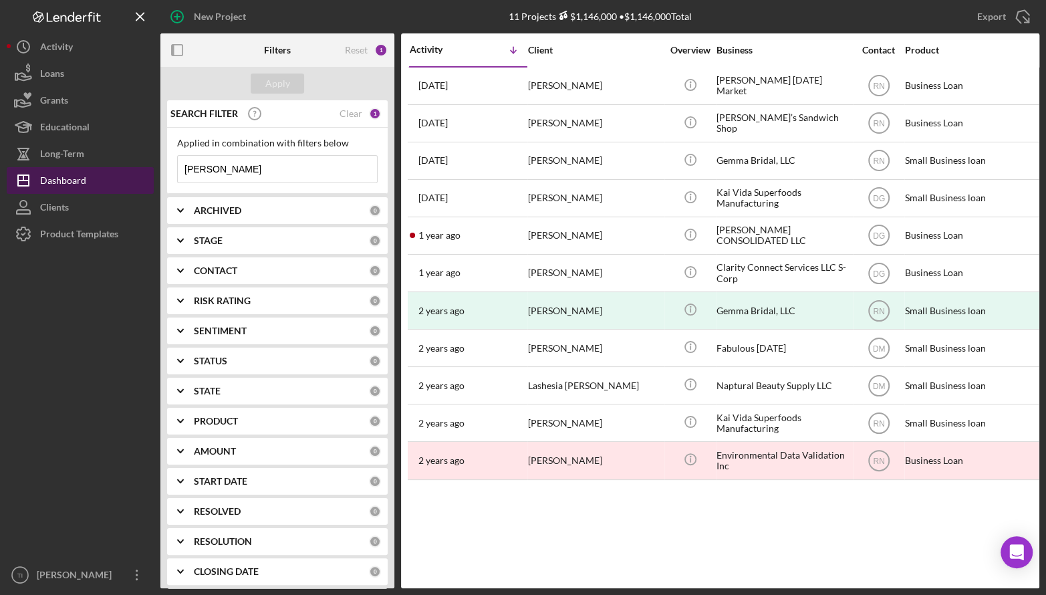
drag, startPoint x: 256, startPoint y: 169, endPoint x: 76, endPoint y: 169, distance: 180.5
click at [76, 168] on div "New Project 11 Projects $1,146,000 • $1,146,000 Total ida's sandwich Export Ico…" at bounding box center [523, 294] width 1033 height 588
type input "[PERSON_NAME]"
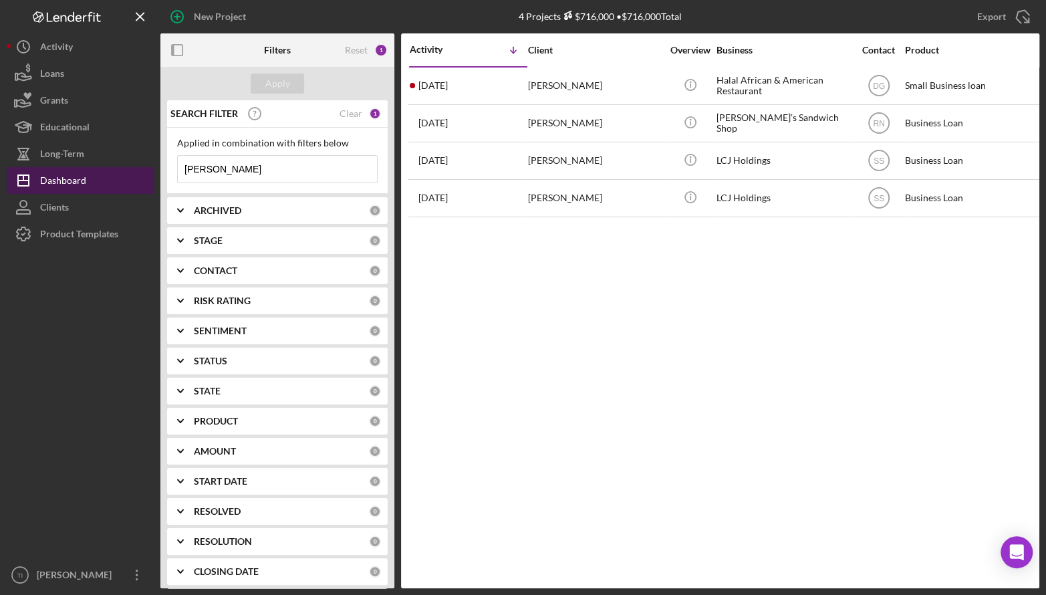
drag, startPoint x: 286, startPoint y: 176, endPoint x: 126, endPoint y: 172, distance: 159.8
click at [126, 172] on div "New Project 4 Projects $716,000 • $716,000 Total ida's sandwich Export Icon/Exp…" at bounding box center [523, 294] width 1033 height 588
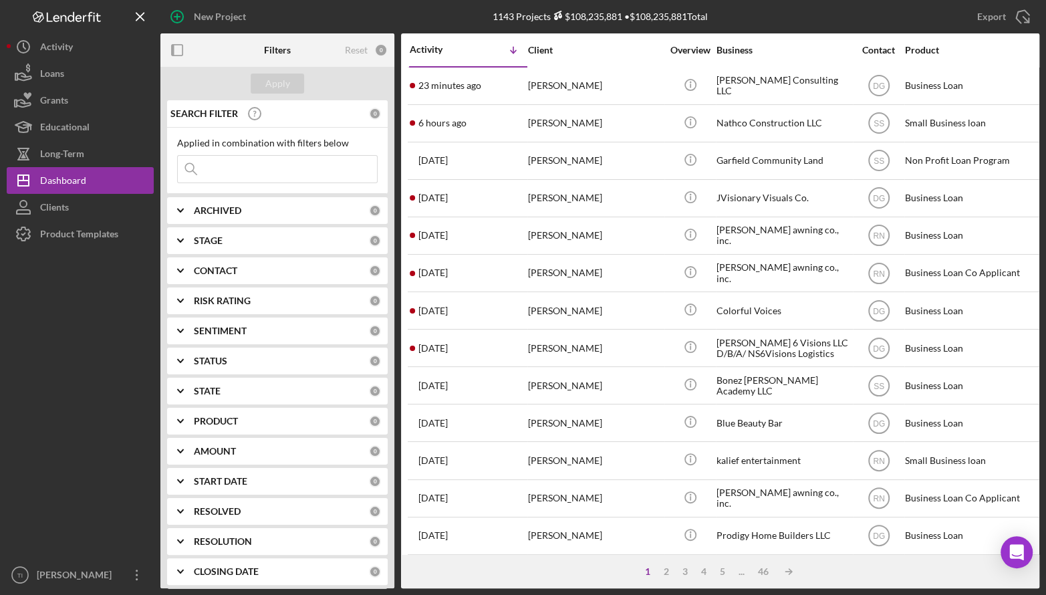
click at [223, 160] on input at bounding box center [277, 169] width 199 height 27
click at [255, 174] on input at bounding box center [277, 169] width 199 height 27
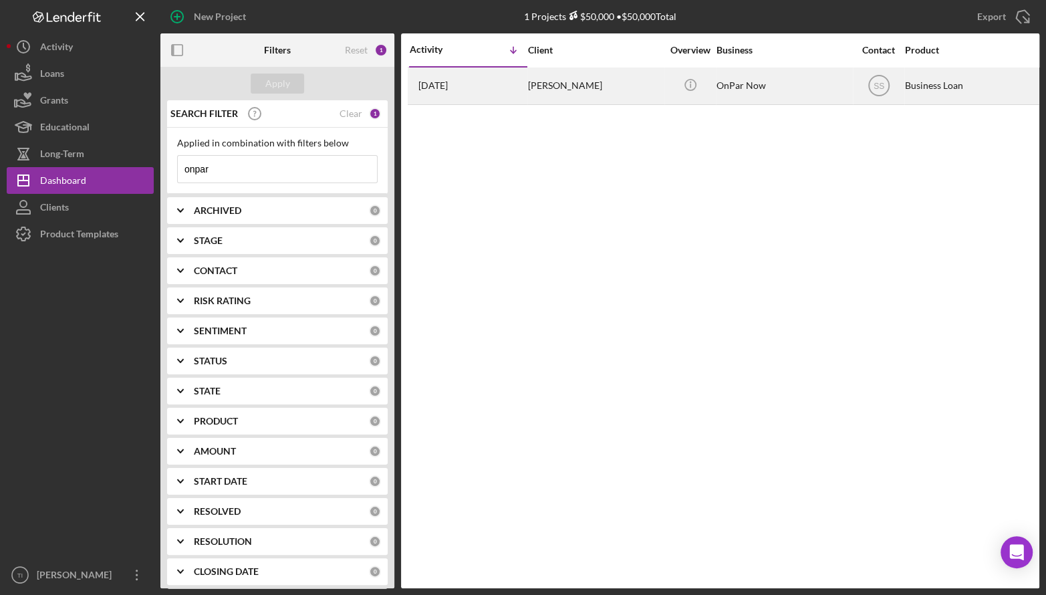
type input "onpar"
click at [568, 88] on div "[PERSON_NAME]" at bounding box center [595, 85] width 134 height 35
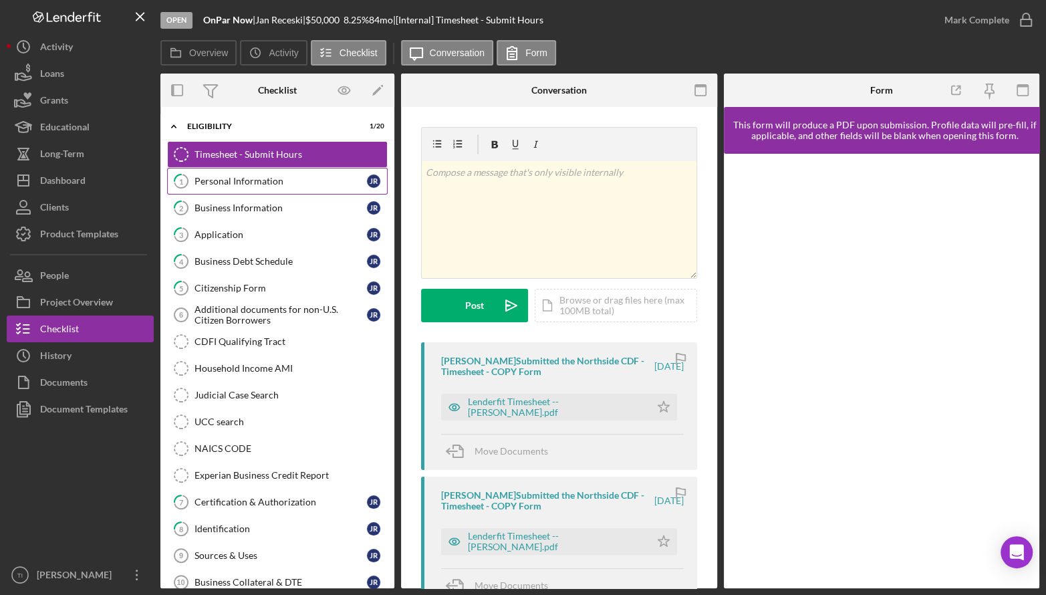
click at [250, 174] on link "1 Personal Information J R" at bounding box center [277, 181] width 221 height 27
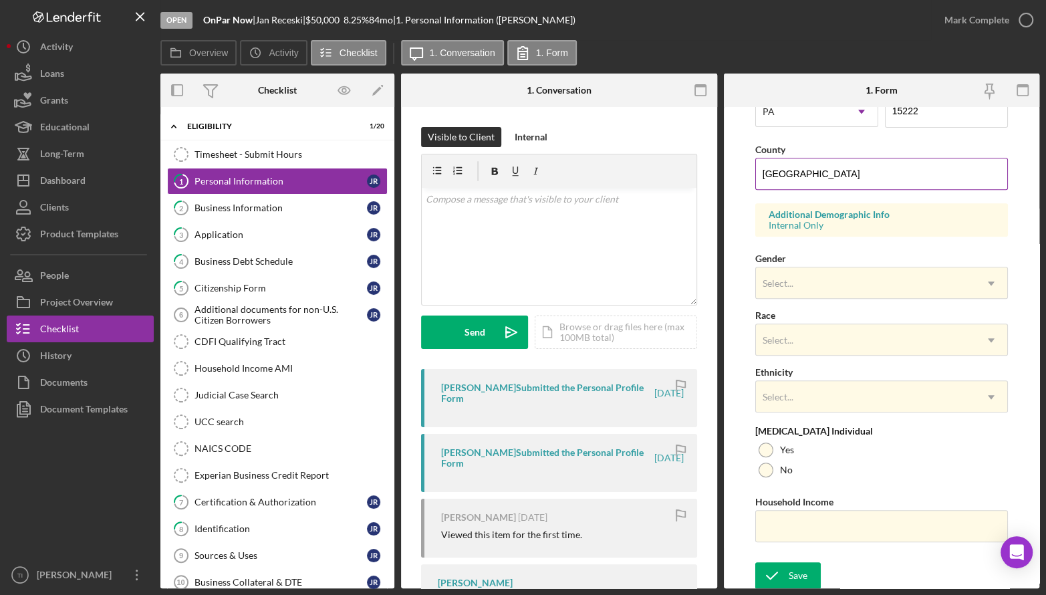
scroll to position [410, 0]
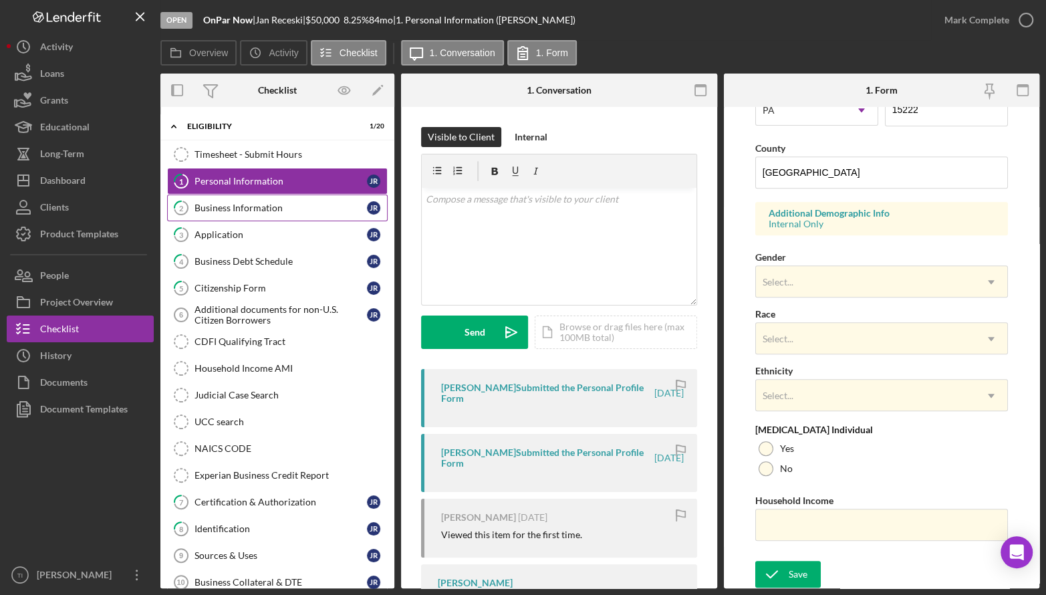
click at [247, 206] on div "Business Information" at bounding box center [281, 208] width 172 height 11
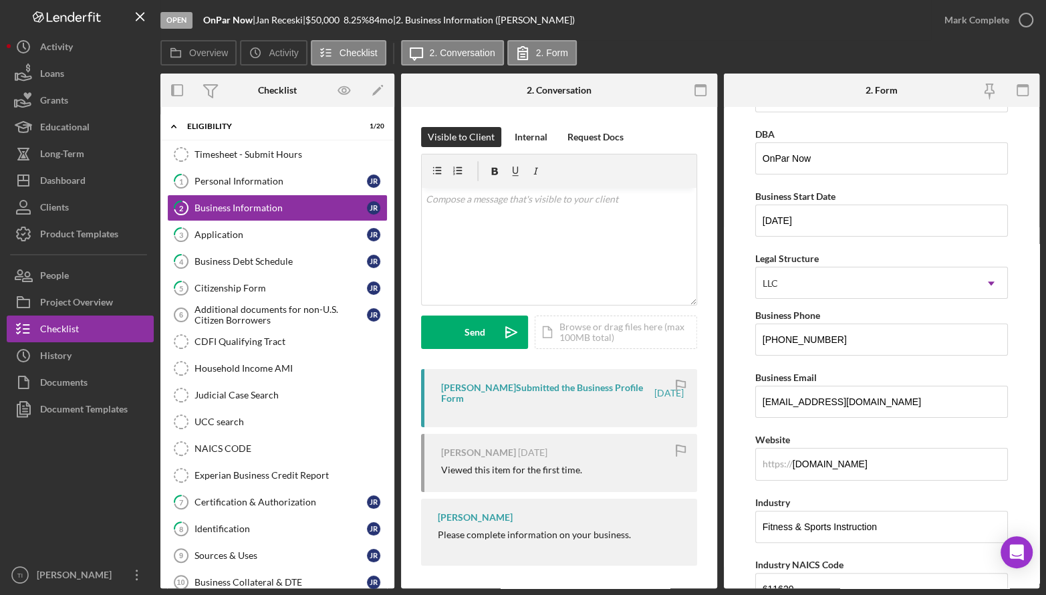
scroll to position [134, 0]
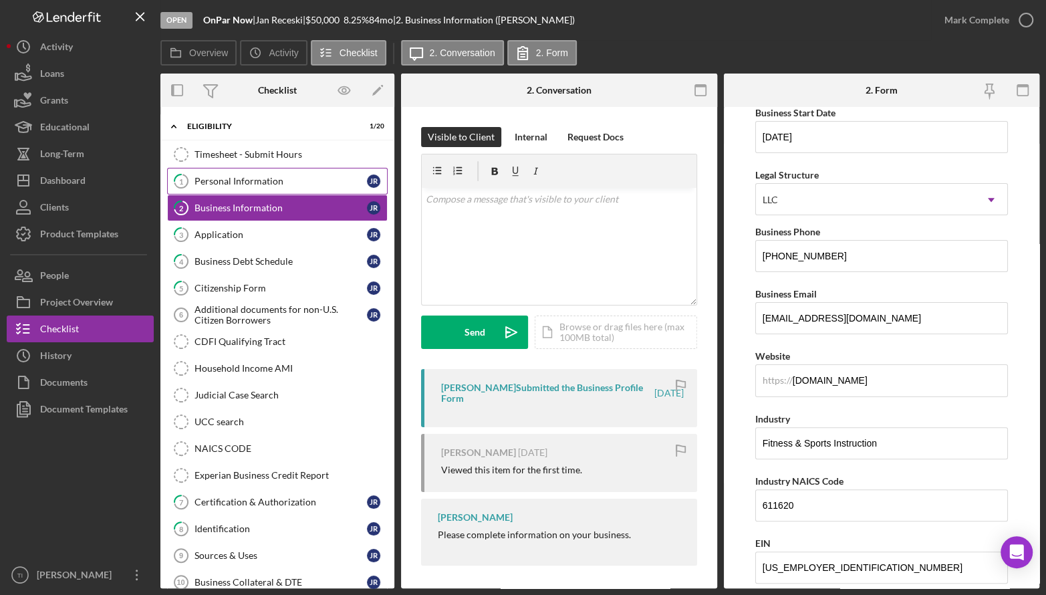
click at [231, 171] on link "1 Personal Information J R" at bounding box center [277, 181] width 221 height 27
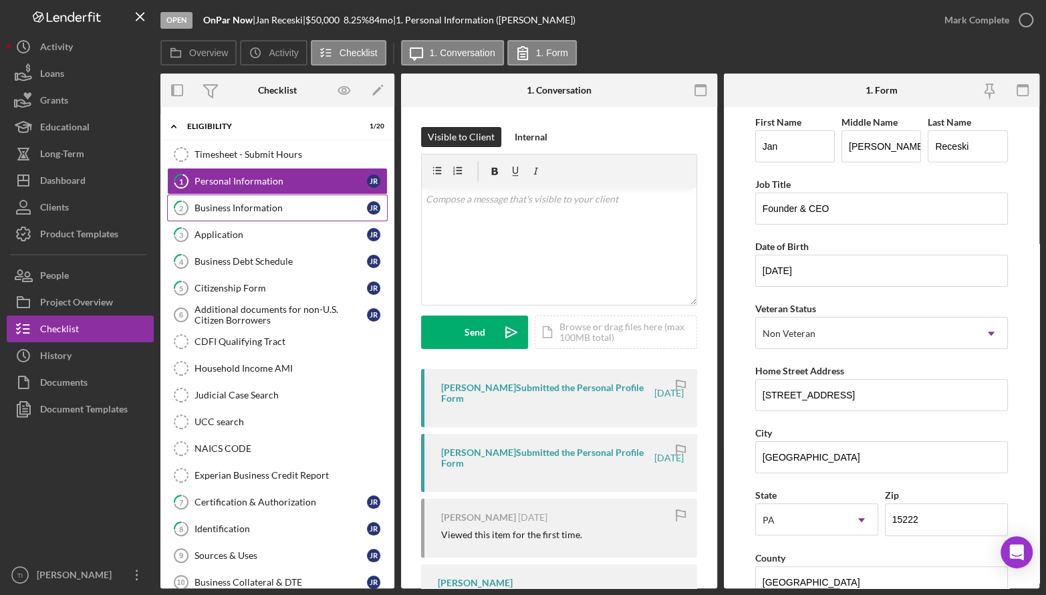
click at [239, 215] on link "2 Business Information J R" at bounding box center [277, 208] width 221 height 27
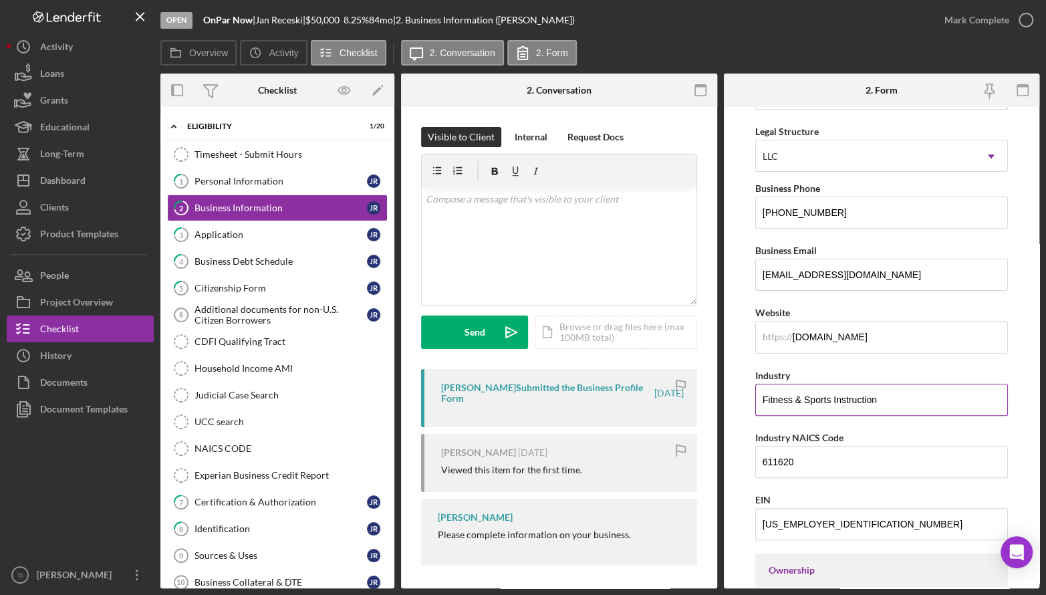
scroll to position [201, 0]
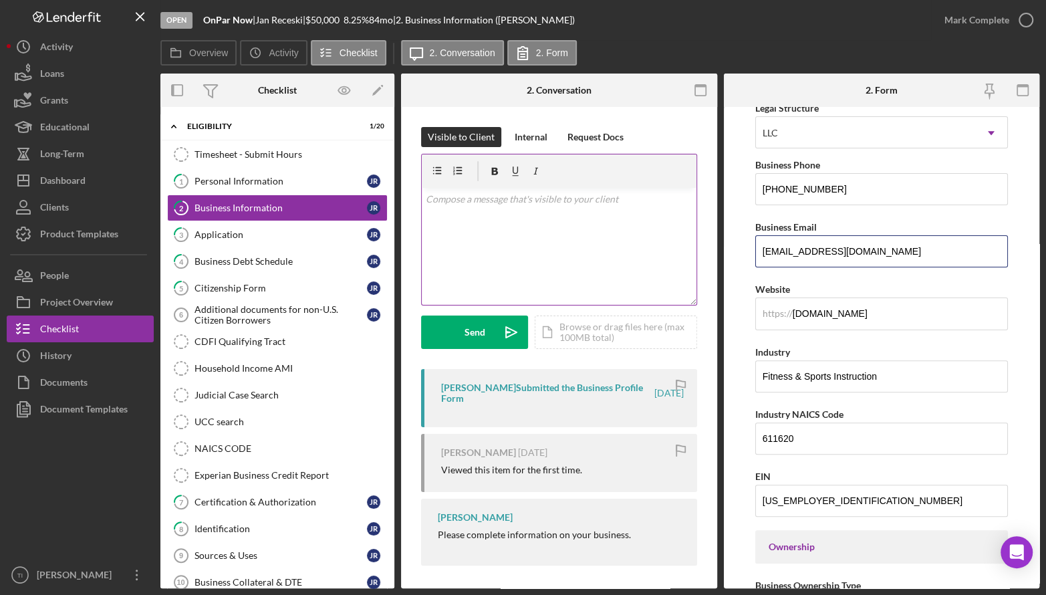
drag, startPoint x: 883, startPoint y: 250, endPoint x: 689, endPoint y: 245, distance: 193.9
click at [686, 245] on div "Overview Internal Workflow Stage Open Icon/Dropdown Arrow Archive (can unarchiv…" at bounding box center [599, 331] width 879 height 515
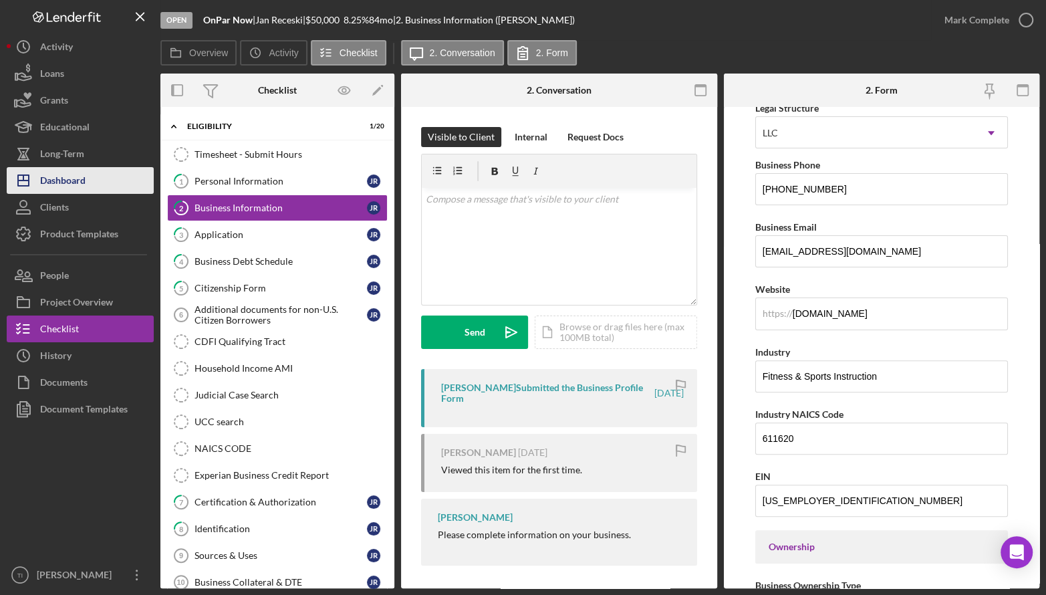
click at [78, 177] on div "Dashboard" at bounding box center [62, 182] width 45 height 30
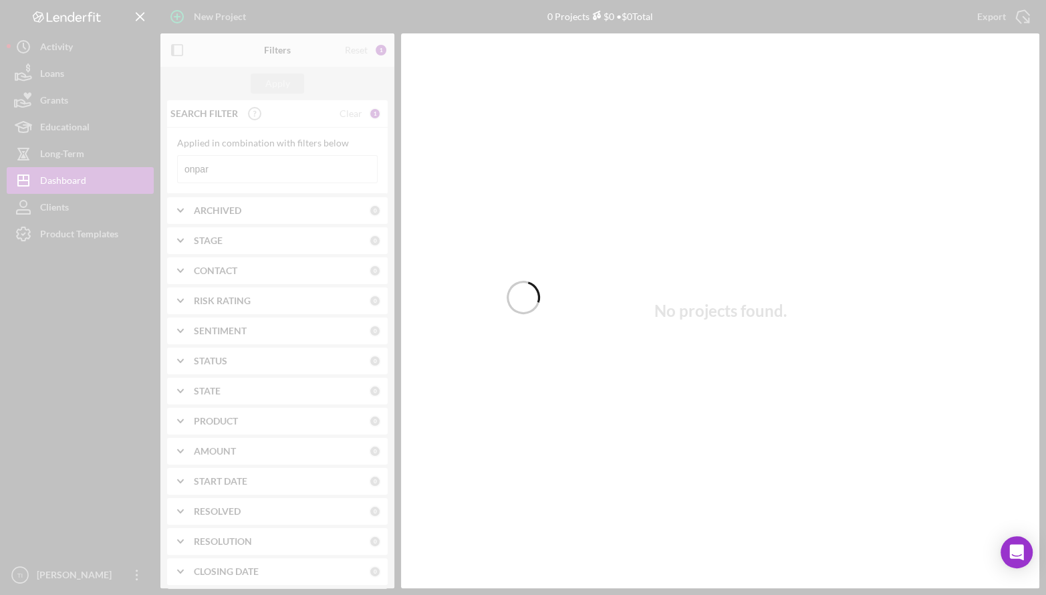
drag, startPoint x: 205, startPoint y: 168, endPoint x: 162, endPoint y: 166, distance: 42.9
click at [162, 166] on div at bounding box center [523, 297] width 1046 height 595
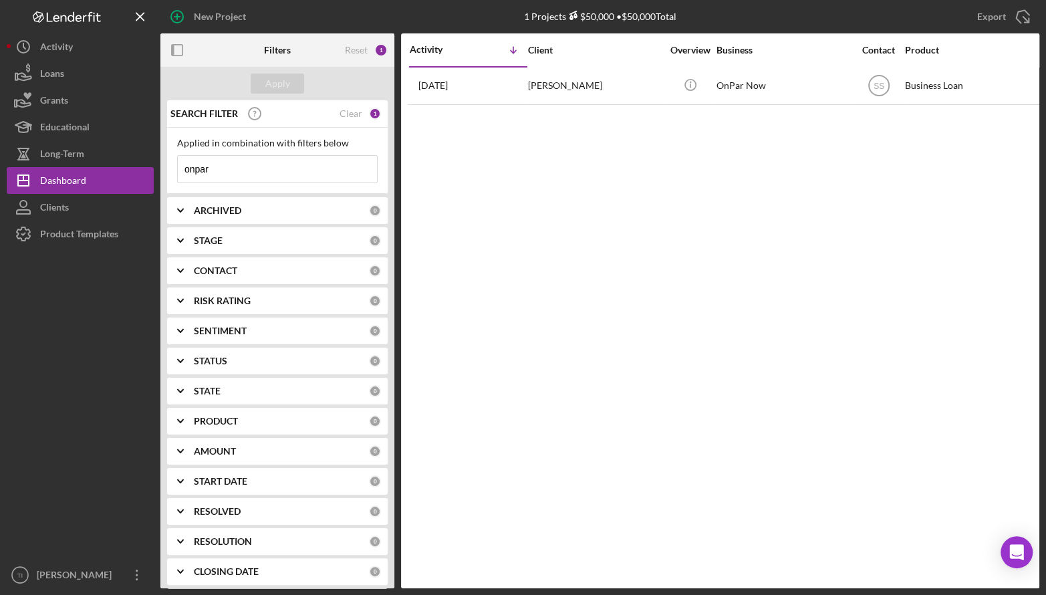
click at [267, 165] on input "onpar" at bounding box center [277, 169] width 199 height 27
drag, startPoint x: 253, startPoint y: 165, endPoint x: 96, endPoint y: 167, distance: 157.1
click at [122, 164] on div "New Project 1 Projects $50,000 • $50,000 Total onpar Export Icon/Export Filters…" at bounding box center [523, 294] width 1033 height 588
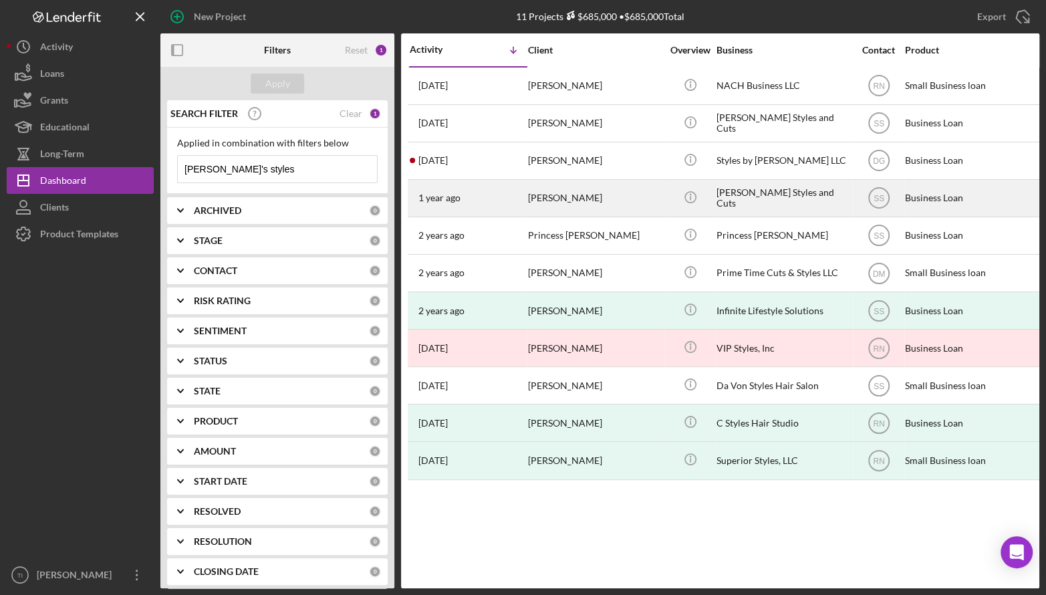
type input "[PERSON_NAME]'s styles"
click at [590, 197] on div "[PERSON_NAME]" at bounding box center [595, 198] width 134 height 35
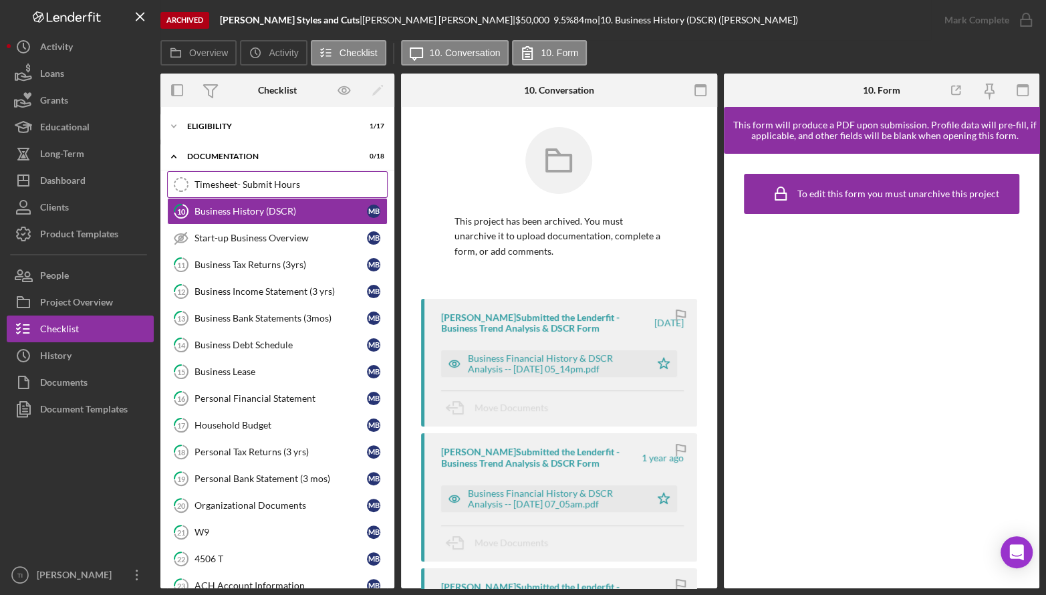
click at [246, 183] on div "Timesheet- Submit Hours" at bounding box center [291, 184] width 193 height 11
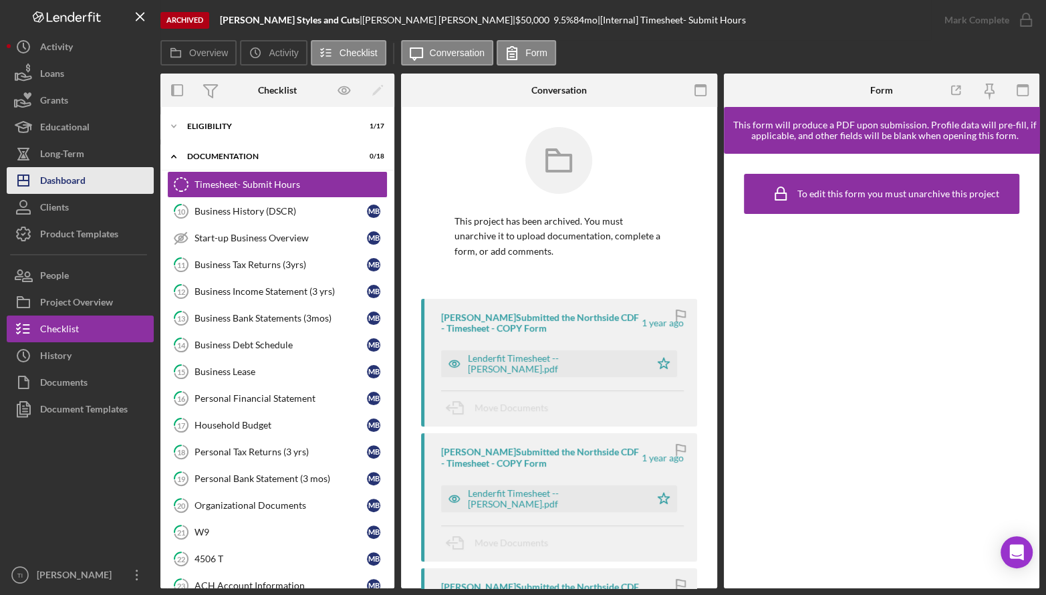
click at [86, 186] on div "Dashboard" at bounding box center [62, 182] width 45 height 30
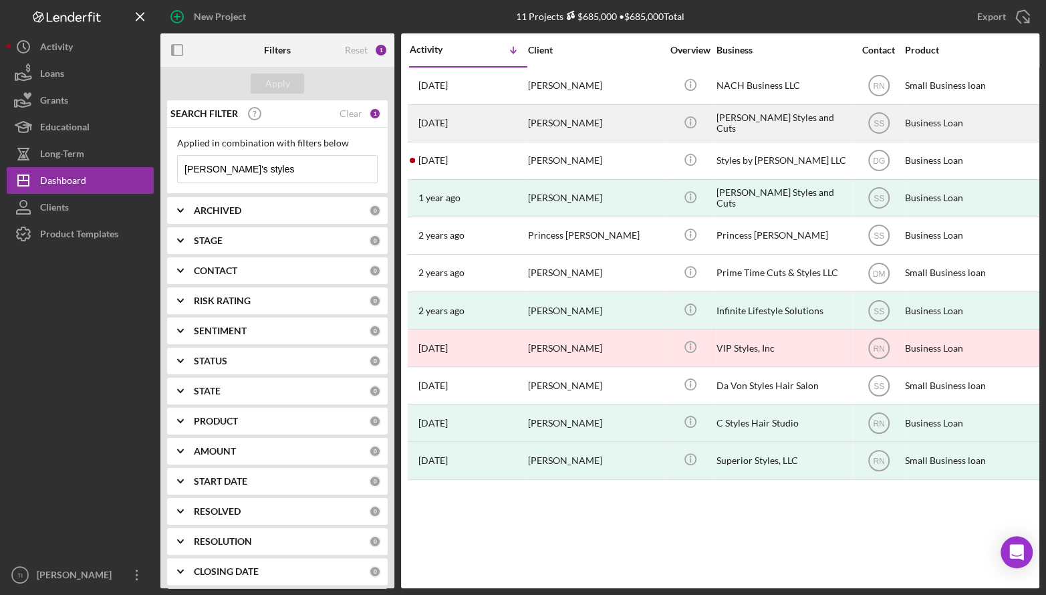
click at [580, 120] on div "[PERSON_NAME]" at bounding box center [595, 123] width 134 height 35
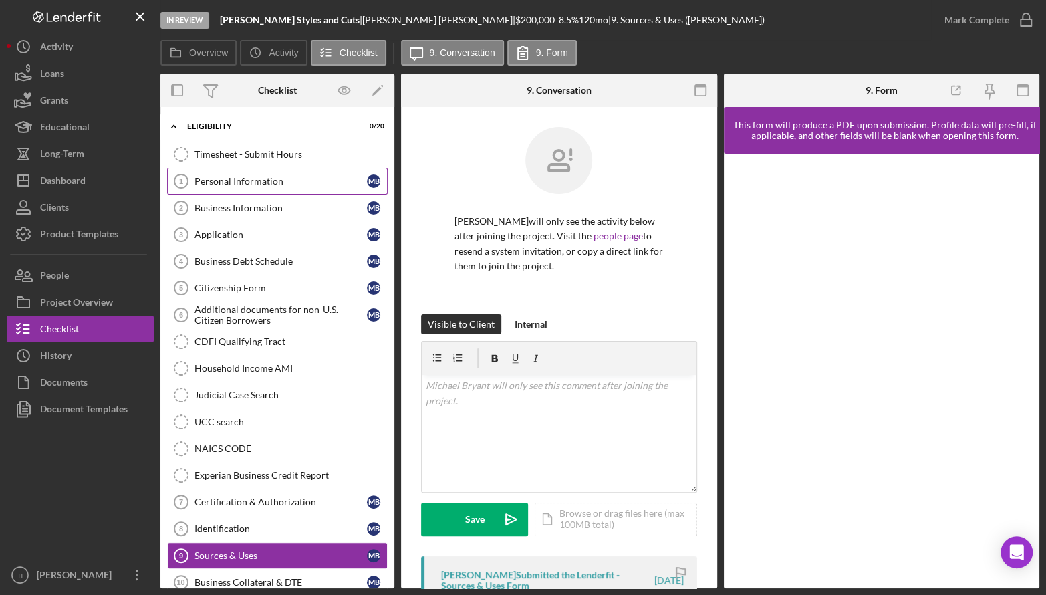
click at [260, 179] on div "Personal Information" at bounding box center [281, 181] width 172 height 11
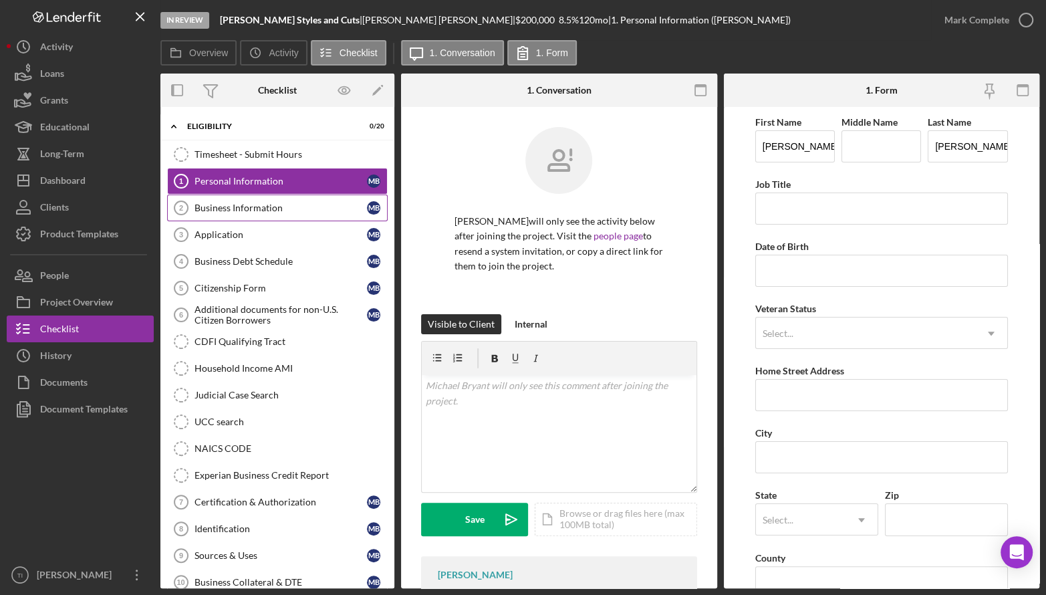
click at [262, 206] on div "Business Information" at bounding box center [281, 208] width 172 height 11
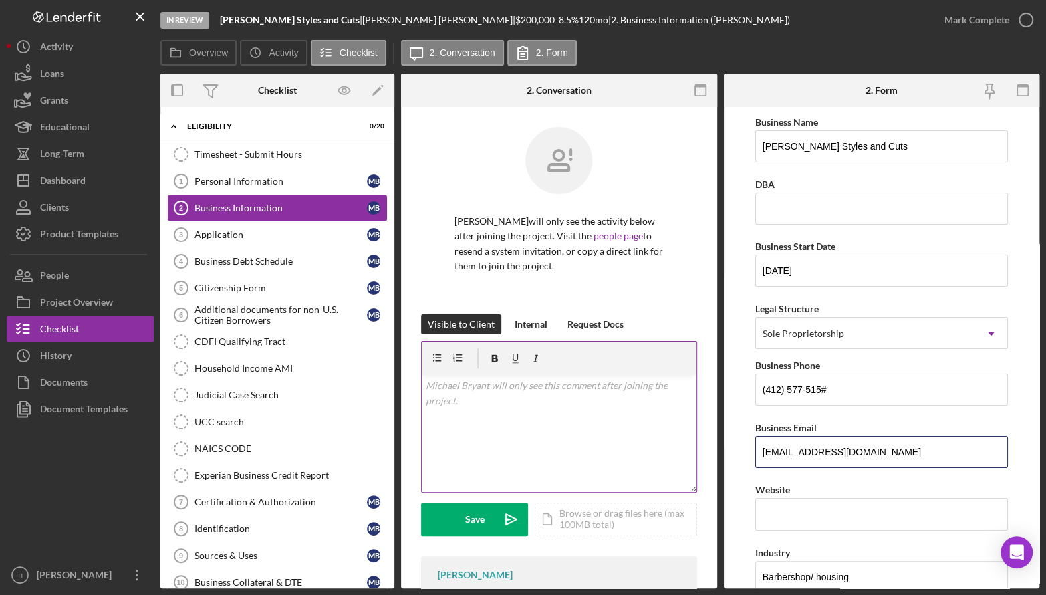
drag, startPoint x: 895, startPoint y: 451, endPoint x: 675, endPoint y: 449, distance: 219.3
click at [675, 449] on div "Overview Internal Workflow Stage In Review Icon/Dropdown Arrow Archive (can una…" at bounding box center [599, 331] width 879 height 515
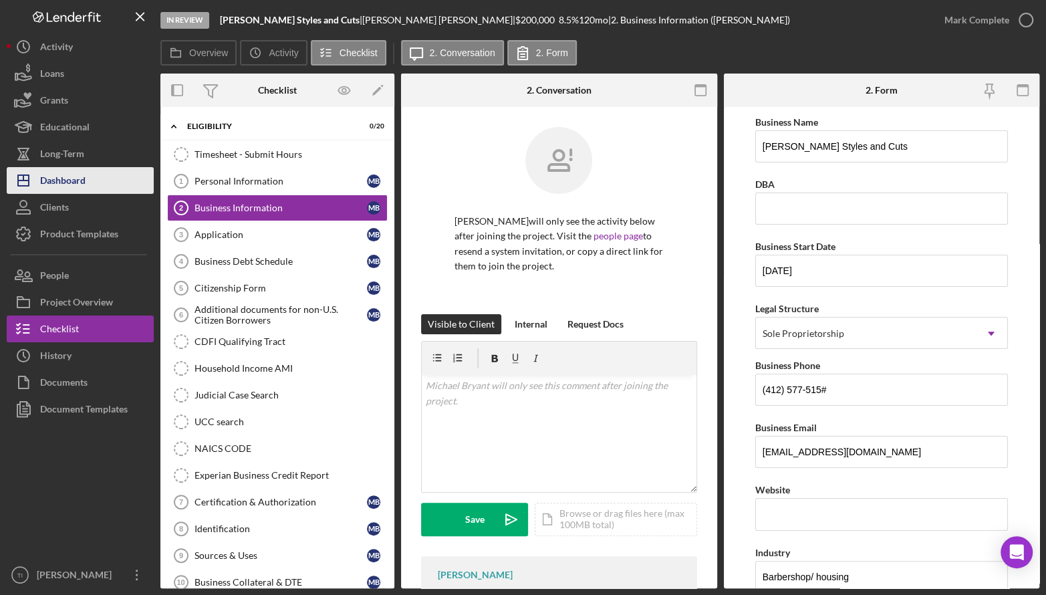
click at [69, 171] on div "Dashboard" at bounding box center [62, 182] width 45 height 30
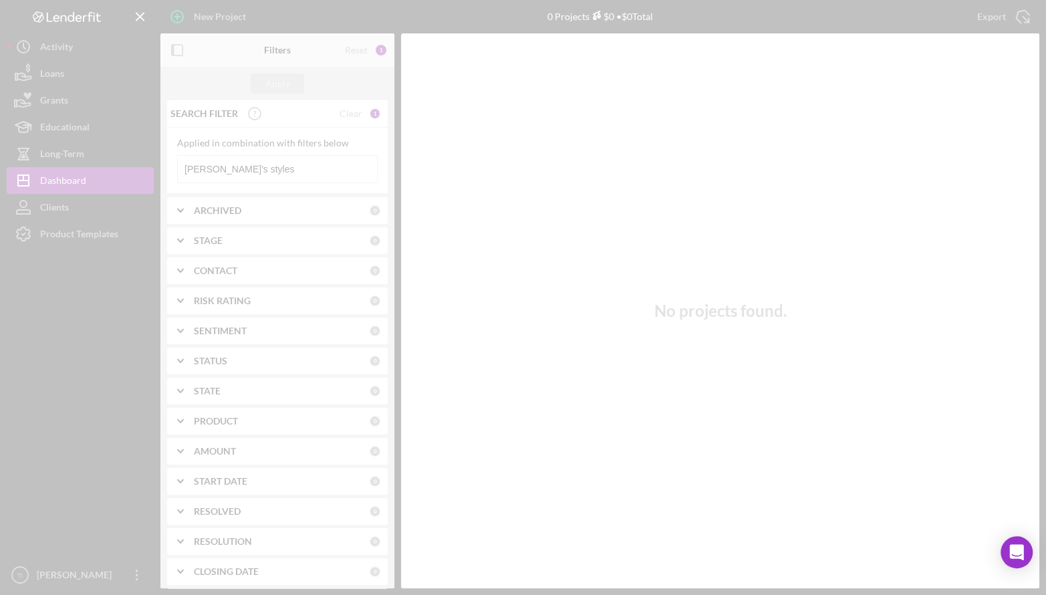
click at [282, 172] on div at bounding box center [523, 297] width 1046 height 595
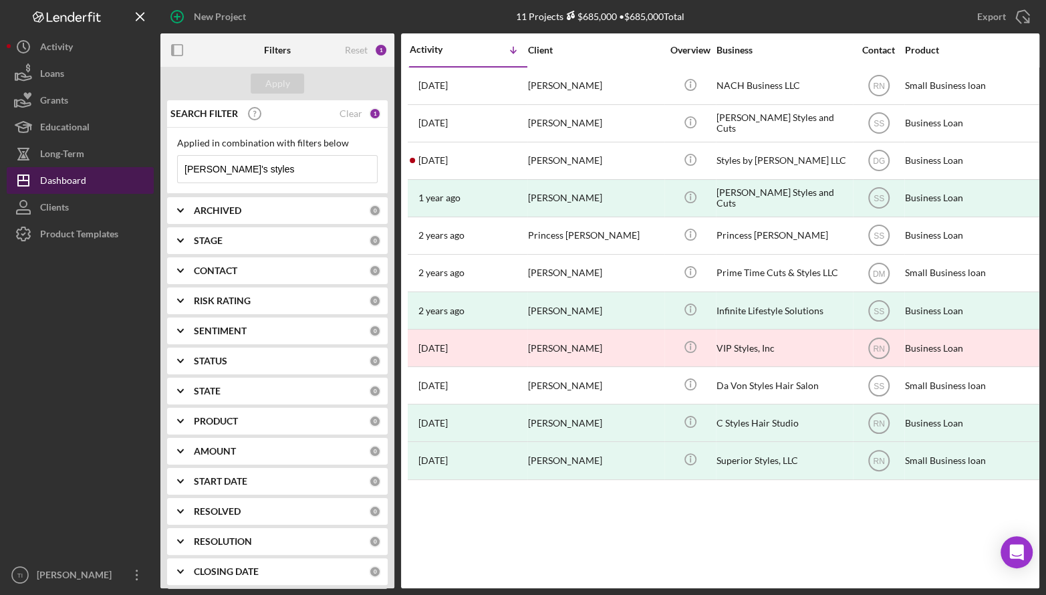
drag, startPoint x: 303, startPoint y: 165, endPoint x: 144, endPoint y: 170, distance: 158.5
click at [143, 170] on div "New Project 11 Projects $685,000 • $685,000 Total butch's styles Export Icon/Ex…" at bounding box center [523, 294] width 1033 height 588
